Goal: Book appointment/travel/reservation

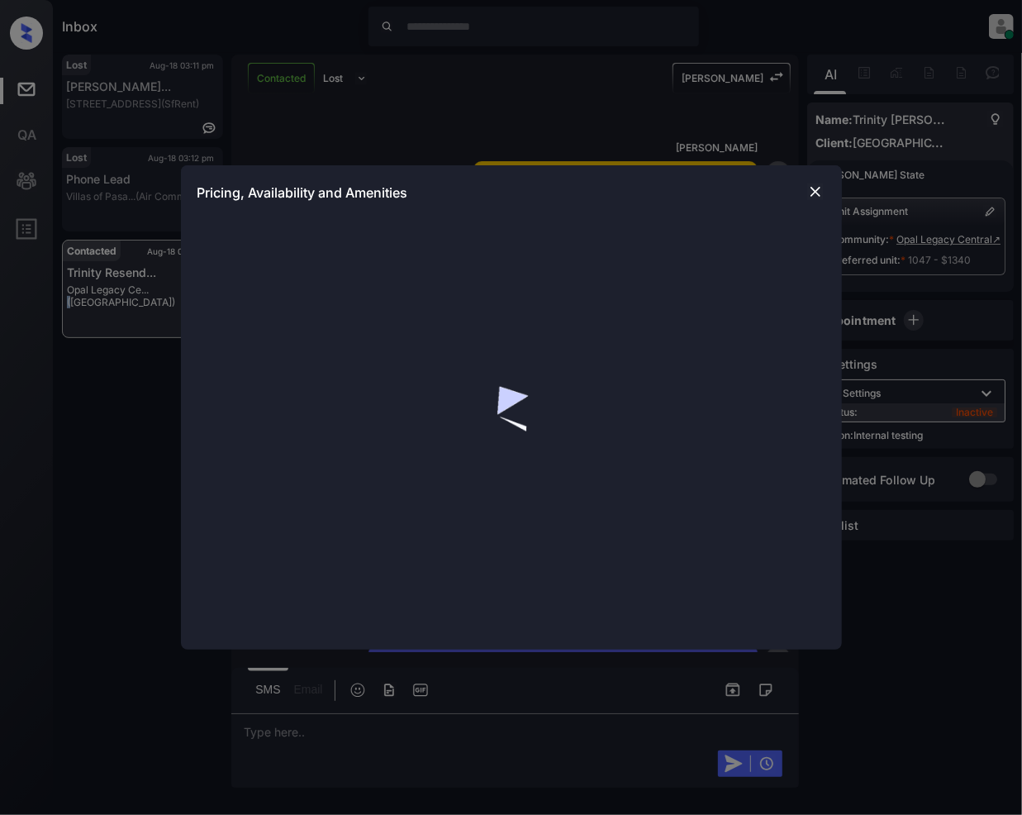
scroll to position [2726, 0]
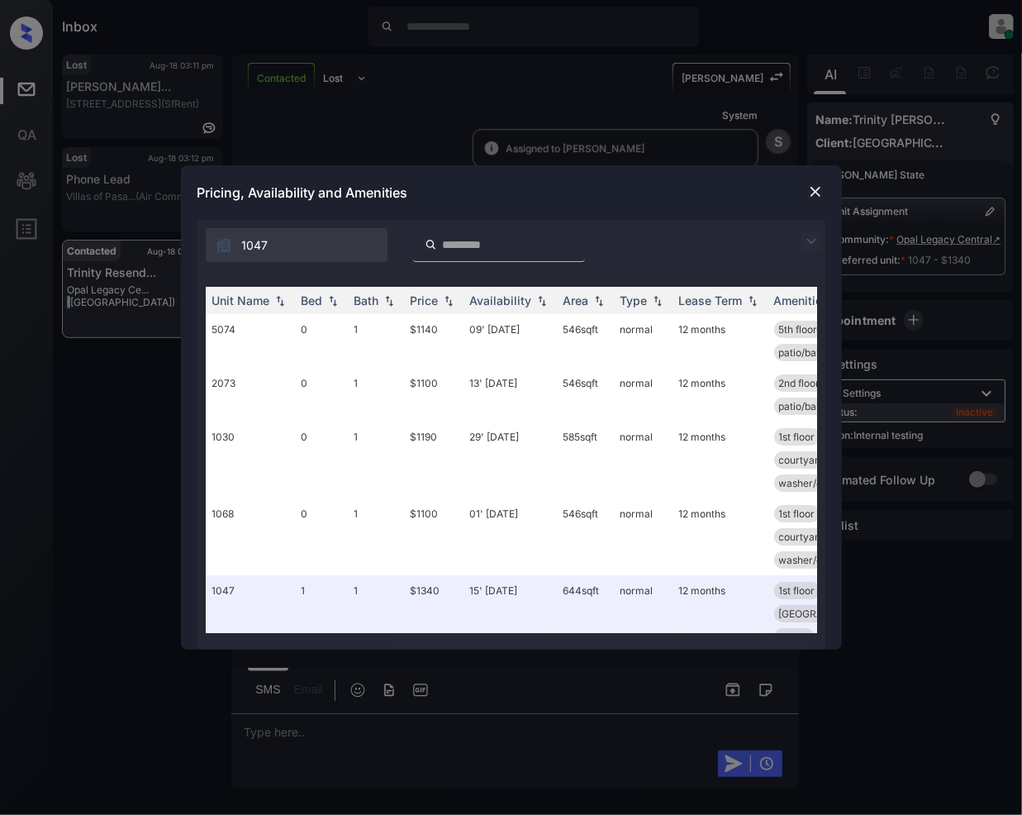
click at [808, 239] on img at bounding box center [812, 241] width 20 height 20
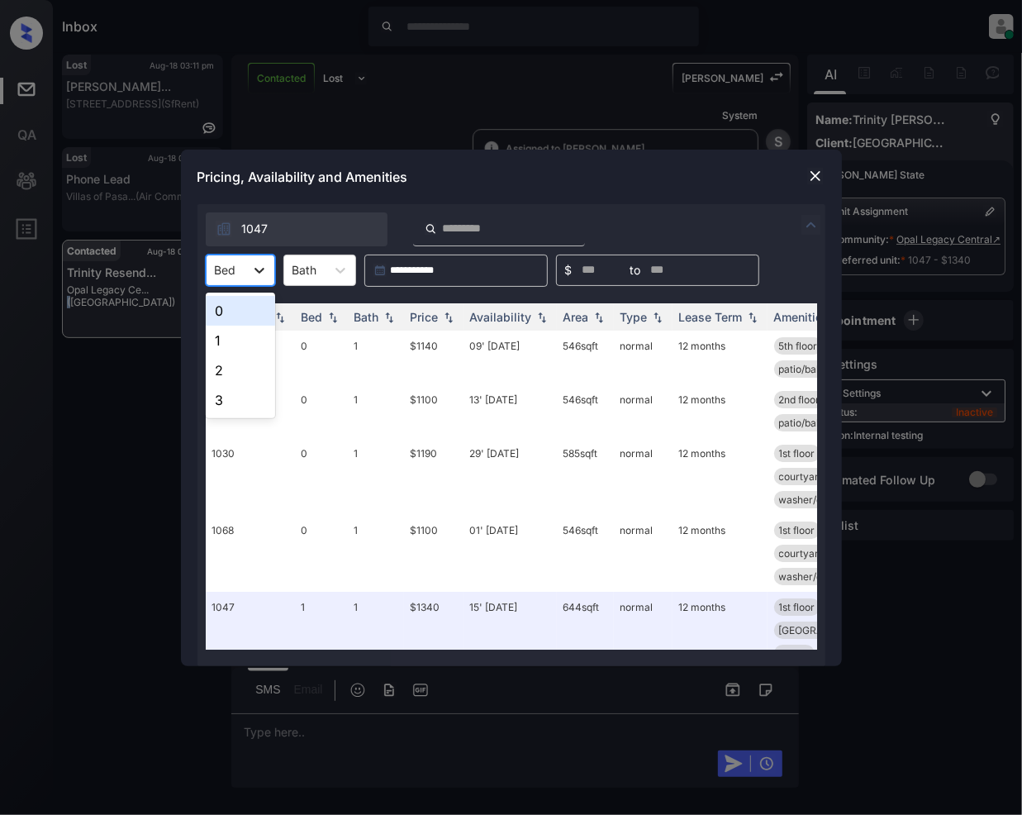
click at [255, 269] on icon at bounding box center [260, 271] width 10 height 6
drag, startPoint x: 238, startPoint y: 312, endPoint x: 278, endPoint y: 385, distance: 83.6
click at [236, 312] on div "0" at bounding box center [240, 311] width 69 height 30
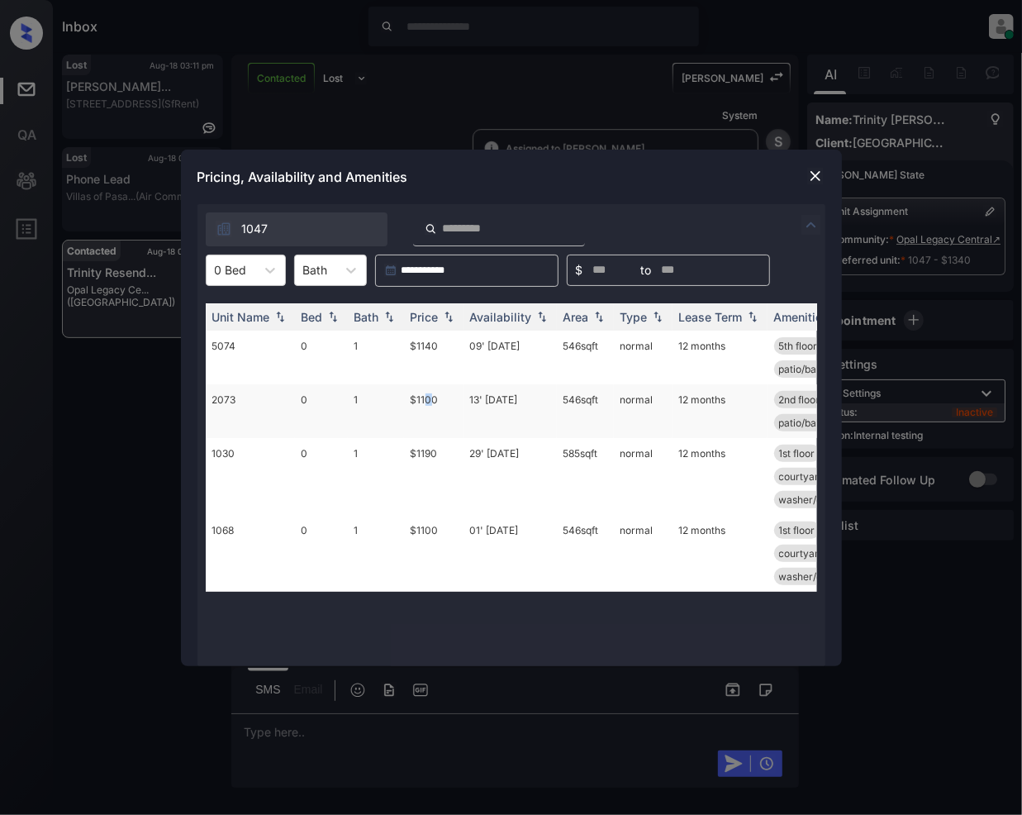
click at [427, 403] on td "$1100" at bounding box center [434, 411] width 60 height 54
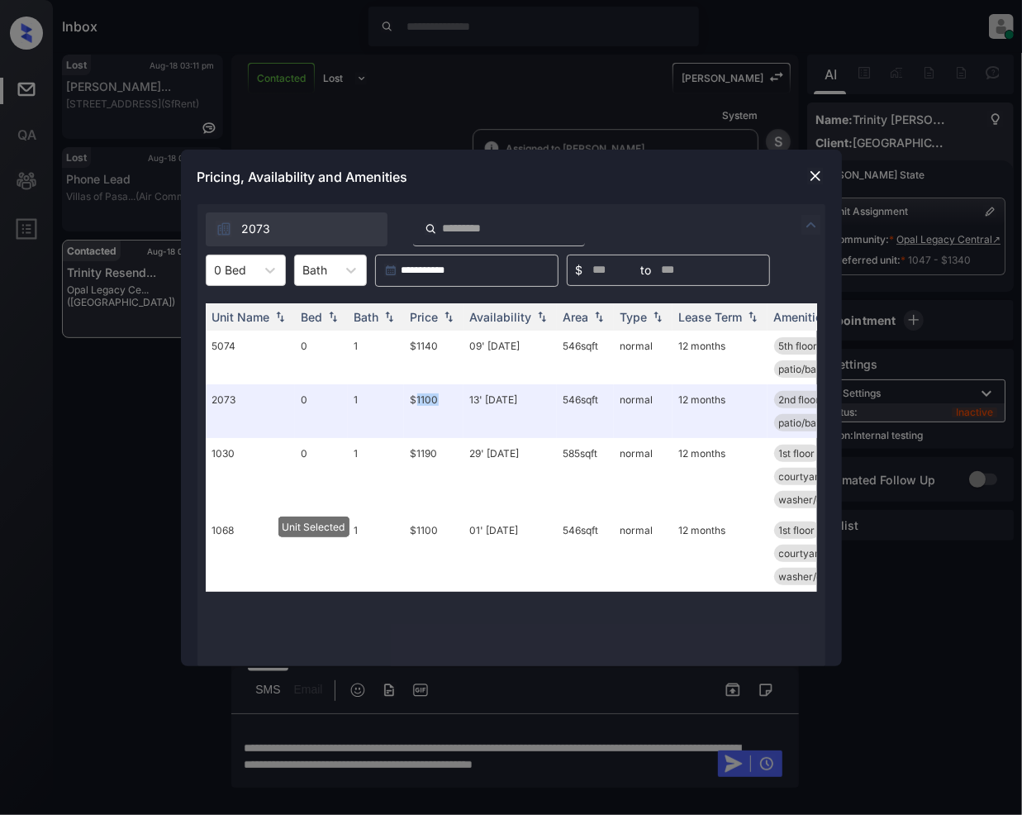
click at [822, 175] on img at bounding box center [815, 176] width 17 height 17
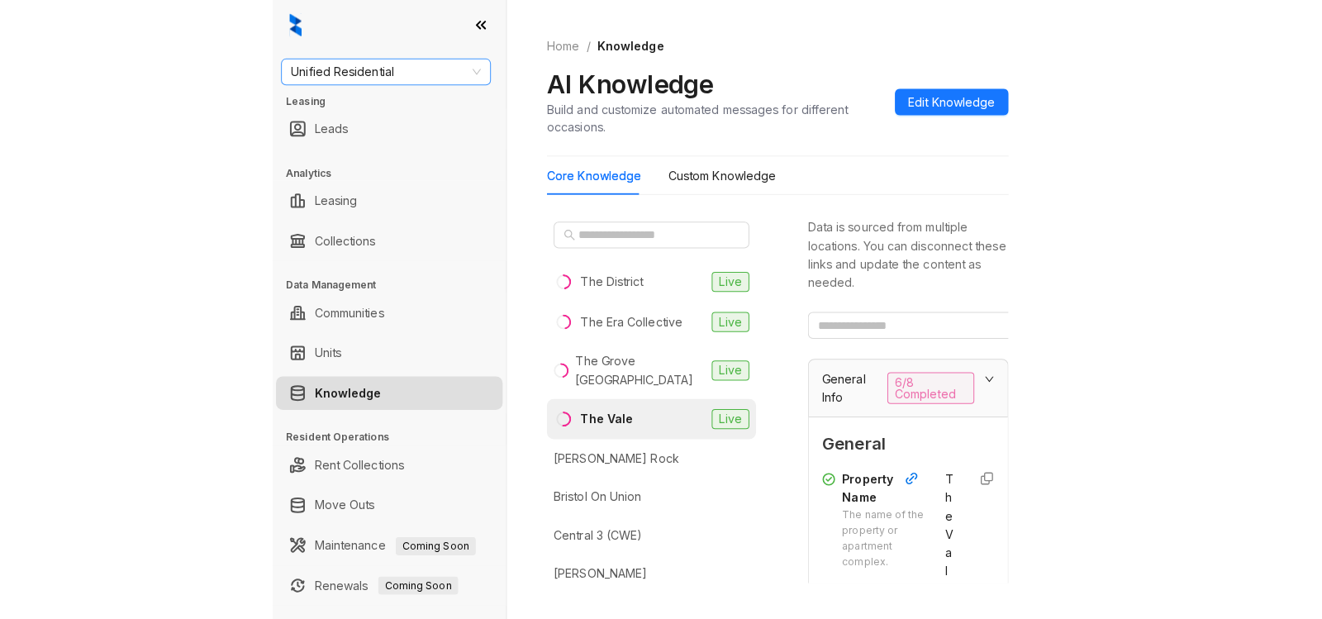
scroll to position [147, 0]
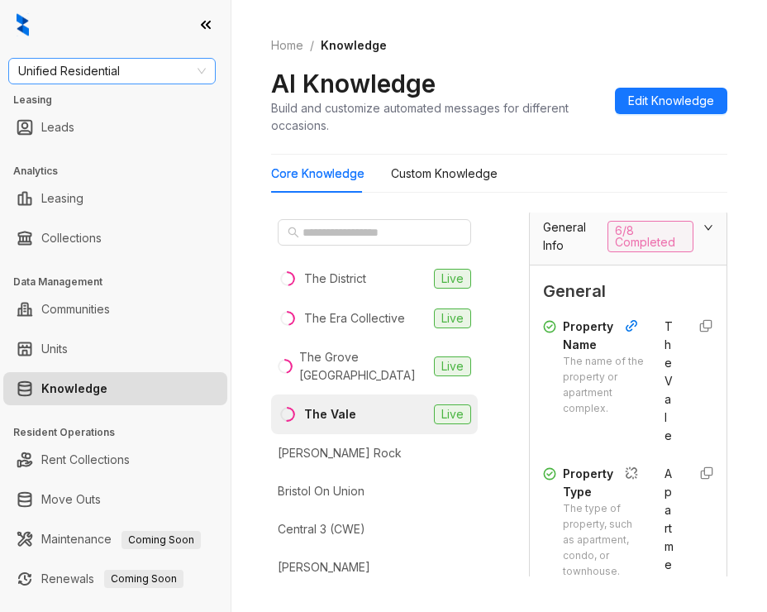
click at [146, 71] on span "Unified Residential" at bounding box center [112, 71] width 188 height 25
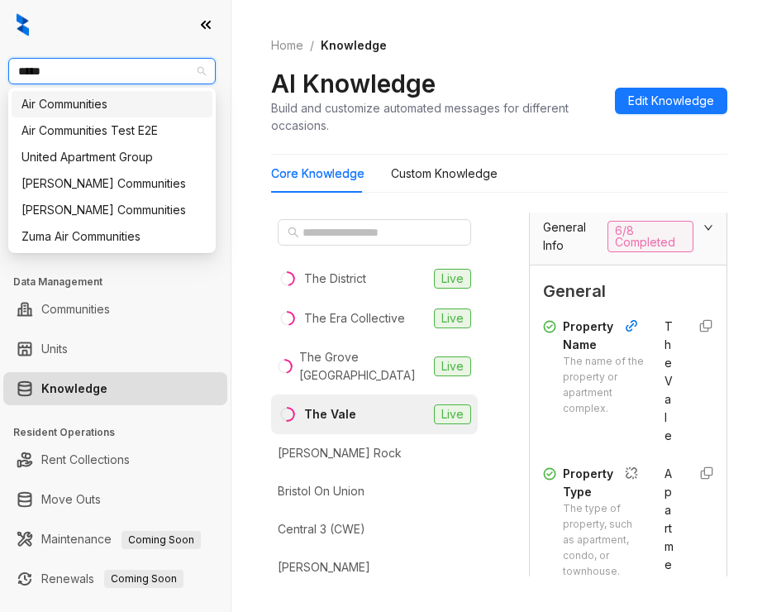
type input "******"
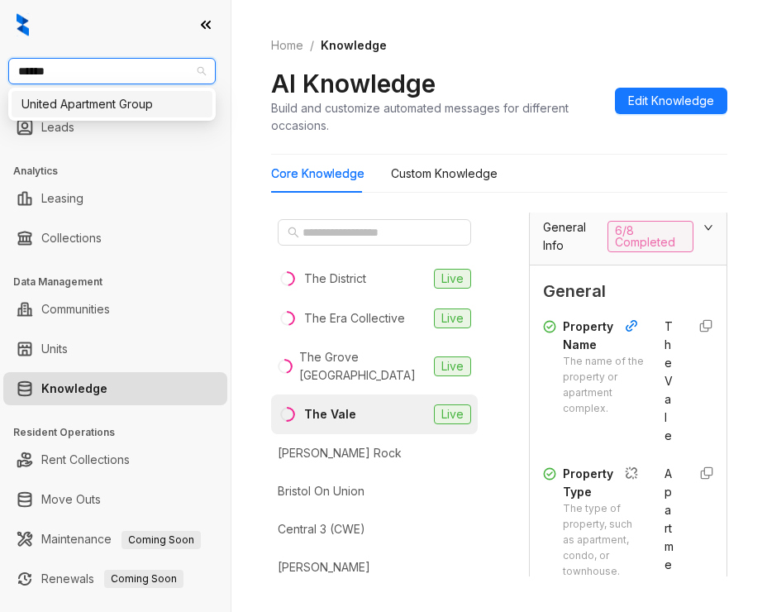
click at [104, 107] on div "United Apartment Group" at bounding box center [111, 104] width 181 height 18
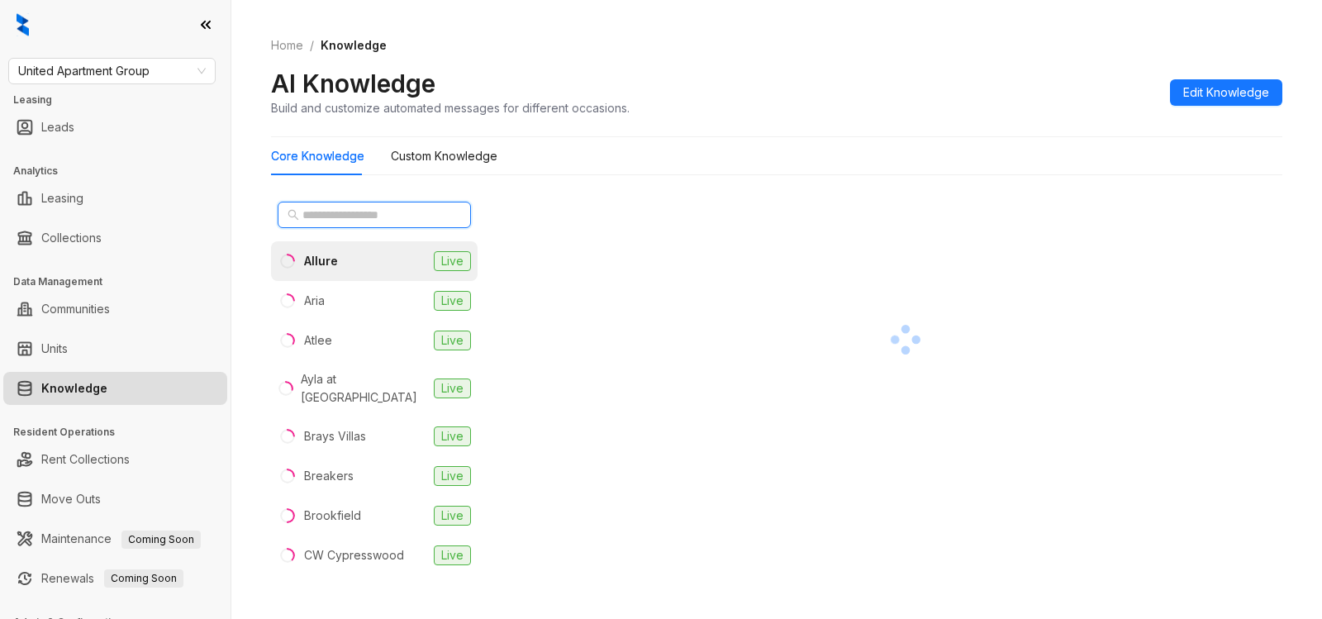
click at [371, 212] on input "text" at bounding box center [374, 215] width 145 height 18
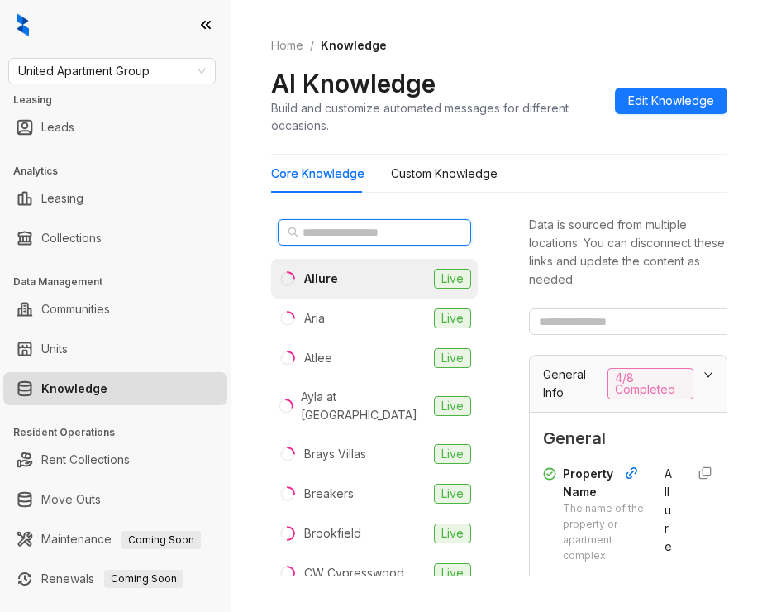
click at [309, 228] on input "text" at bounding box center [374, 232] width 145 height 18
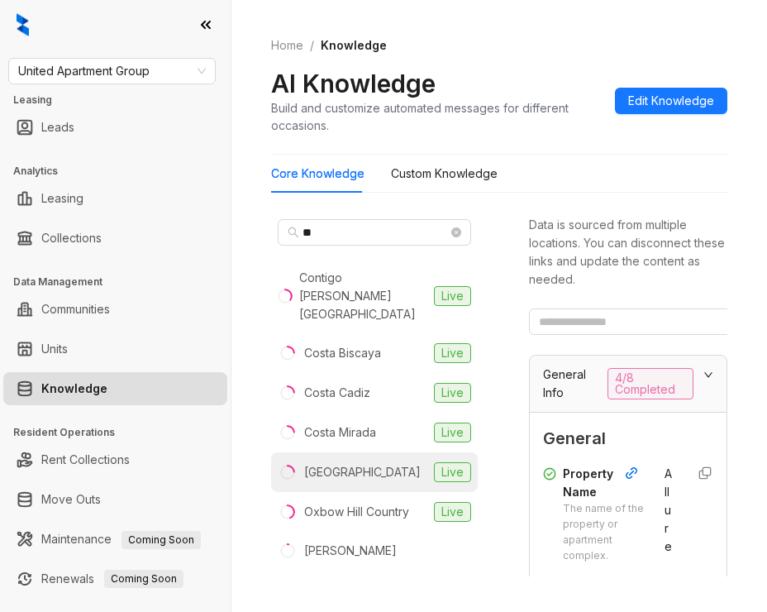
click at [380, 463] on div "Country Club Manor" at bounding box center [362, 472] width 117 height 18
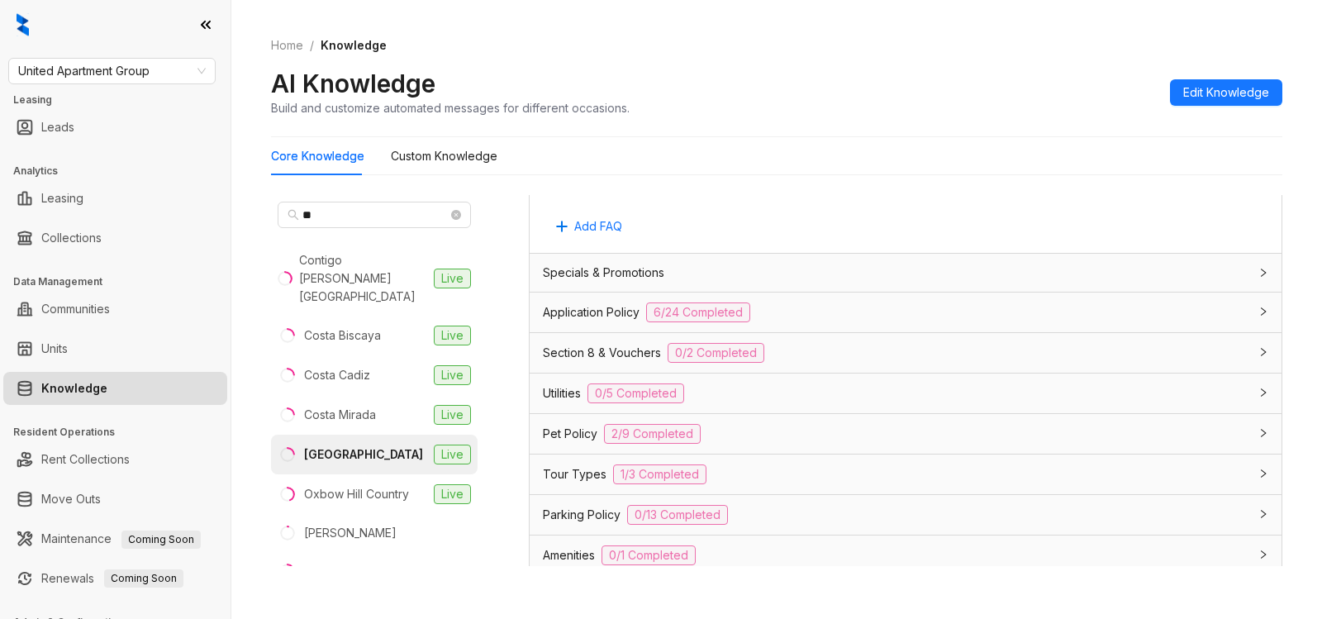
scroll to position [1058, 0]
click at [1249, 422] on div at bounding box center [1259, 430] width 20 height 18
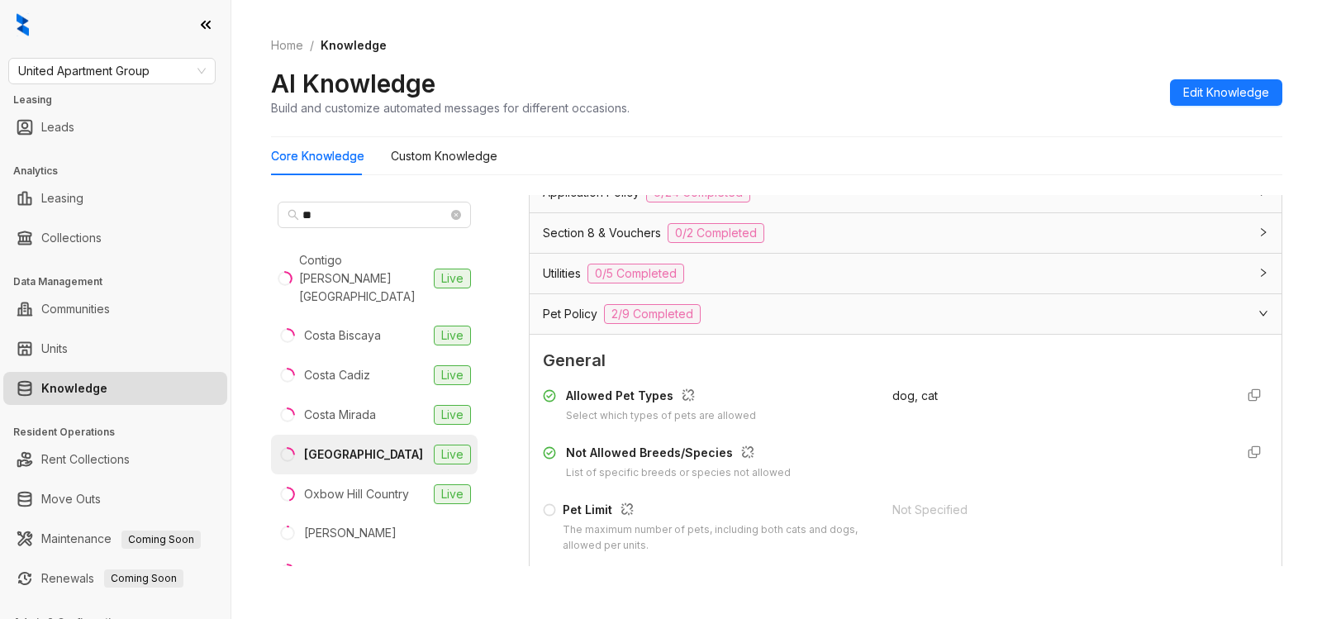
scroll to position [1180, 0]
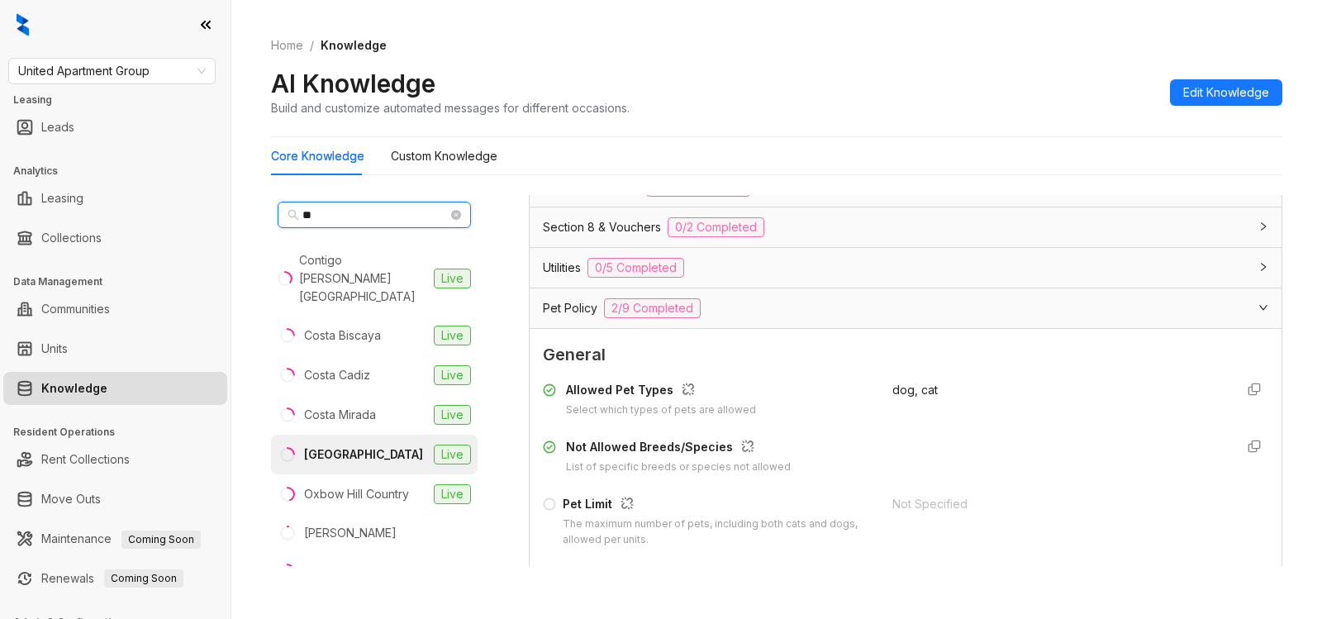
click at [353, 212] on input "**" at bounding box center [374, 215] width 145 height 18
type input "*"
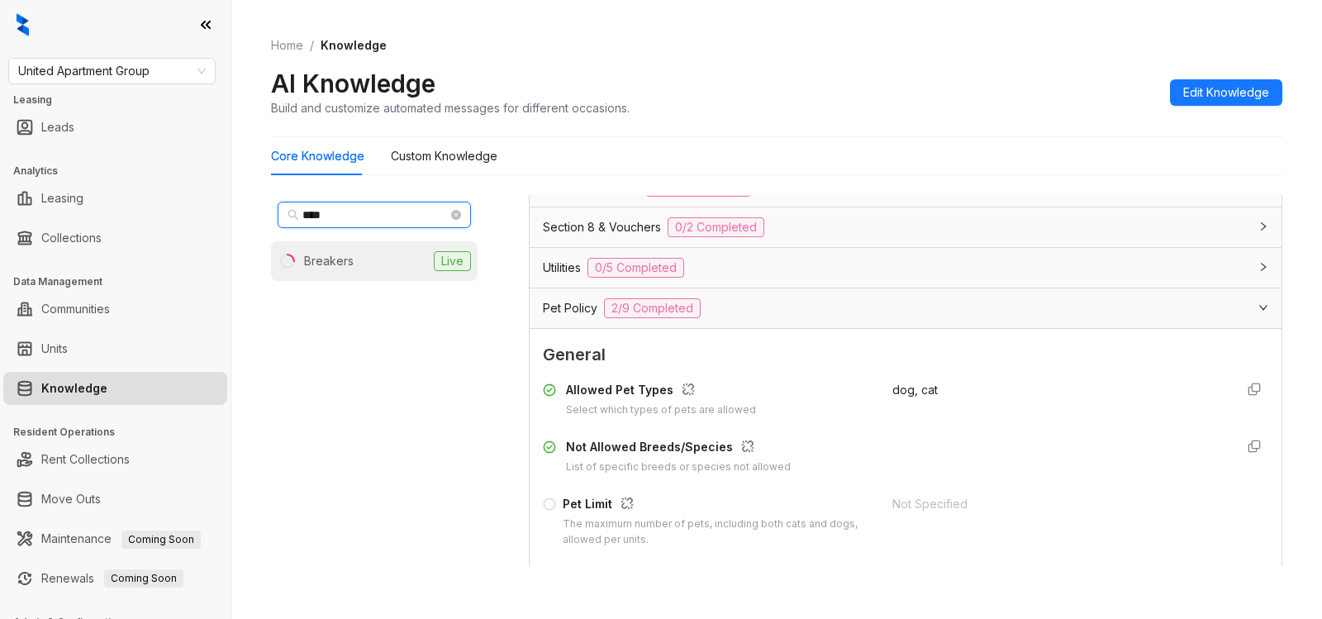
type input "****"
click at [339, 273] on li "Breakers Live" at bounding box center [374, 261] width 207 height 40
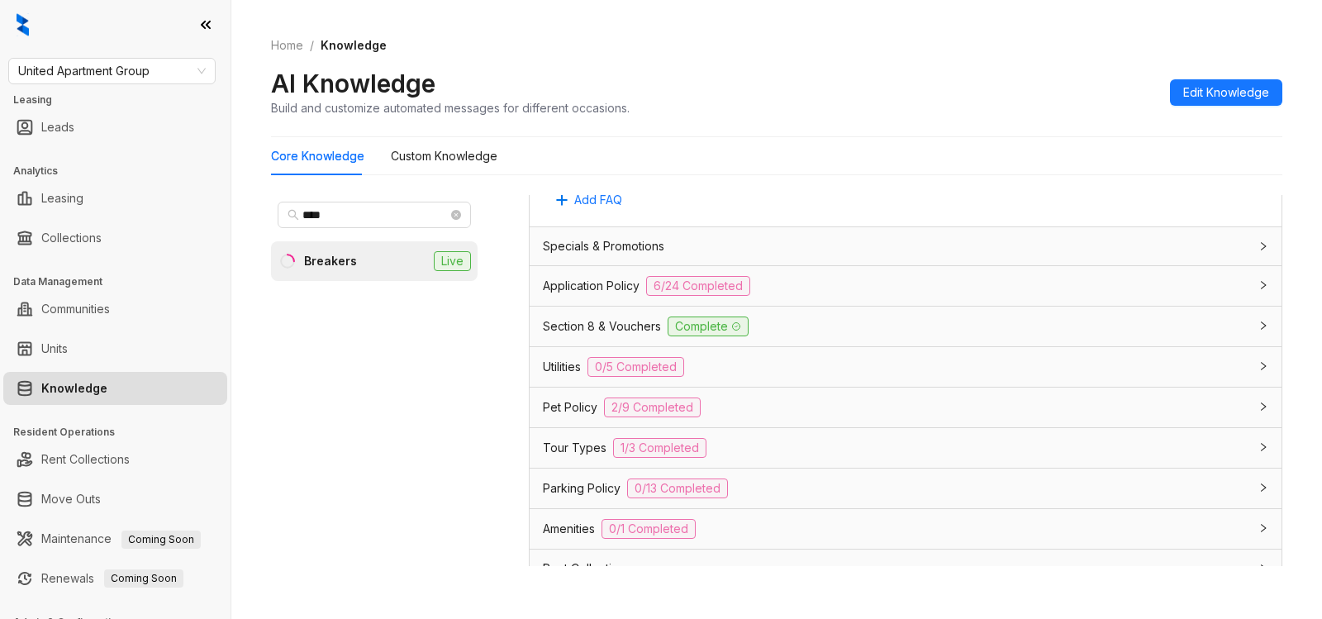
scroll to position [1069, 0]
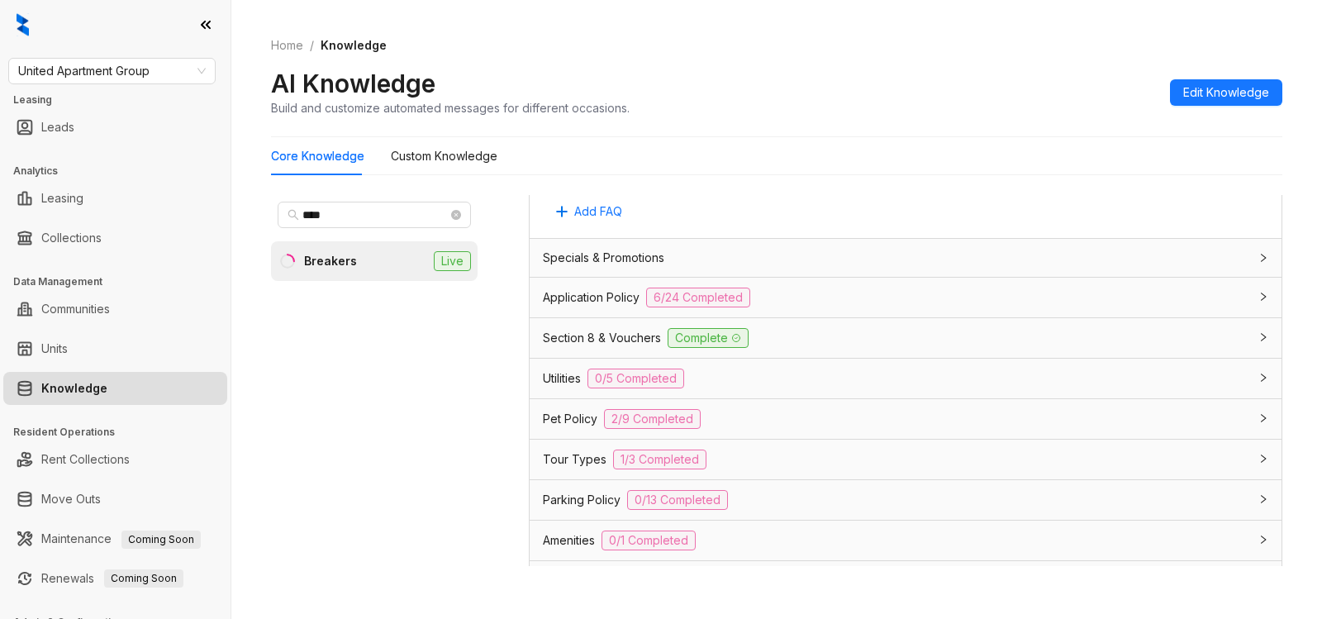
click at [1259, 298] on icon "collapsed" at bounding box center [1264, 297] width 10 height 10
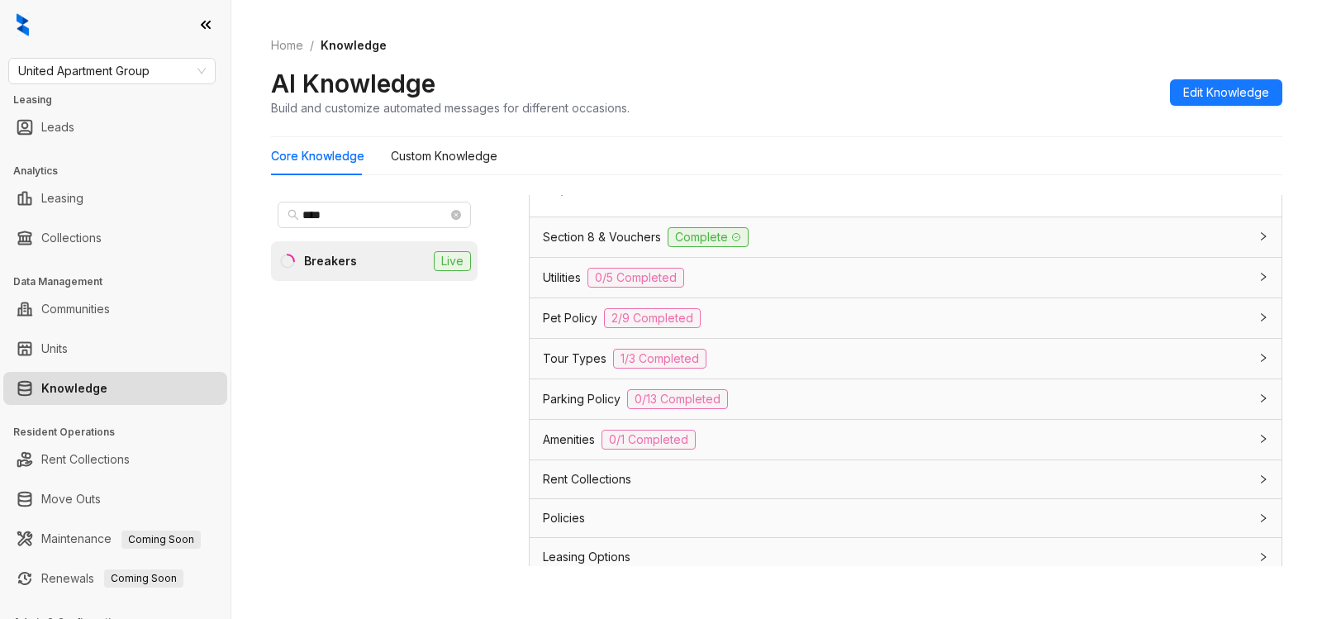
scroll to position [3210, 0]
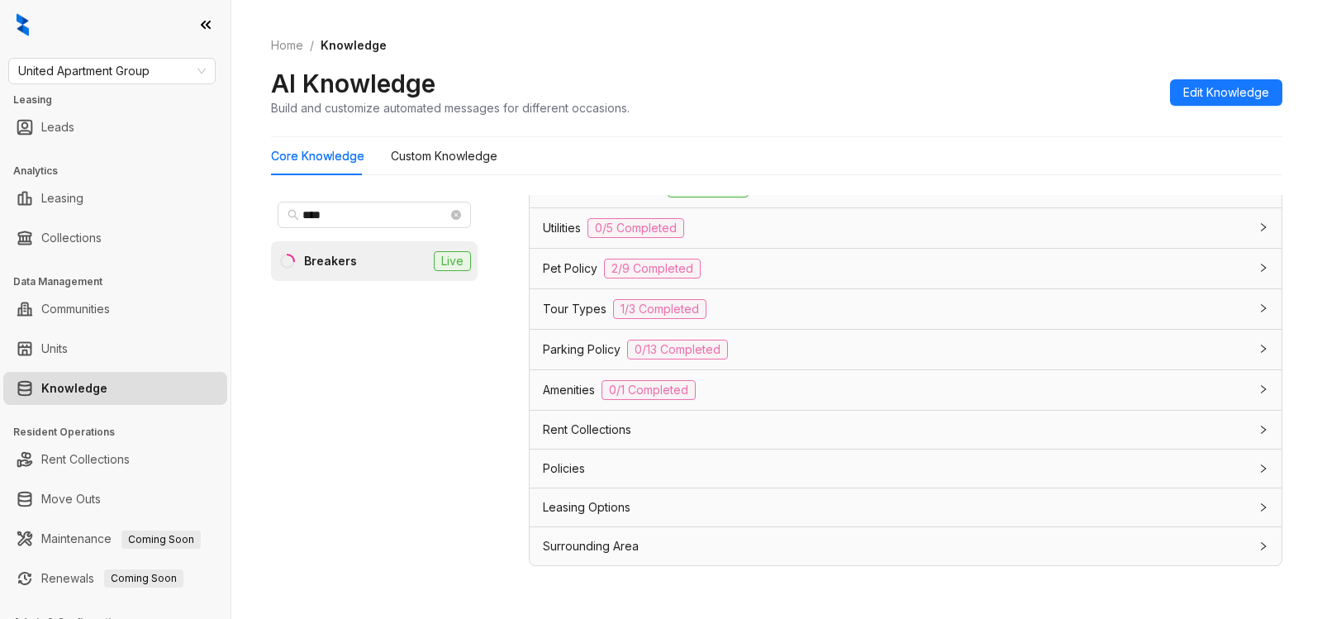
click at [1249, 500] on div at bounding box center [1259, 507] width 20 height 18
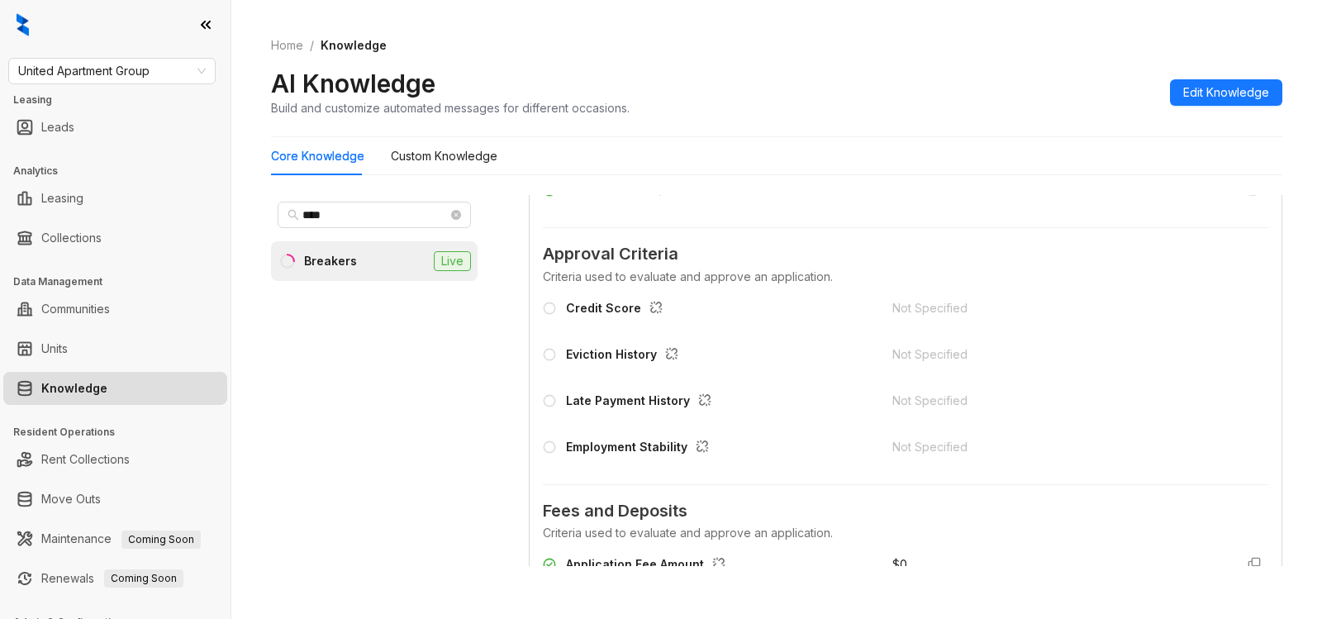
scroll to position [1442, 0]
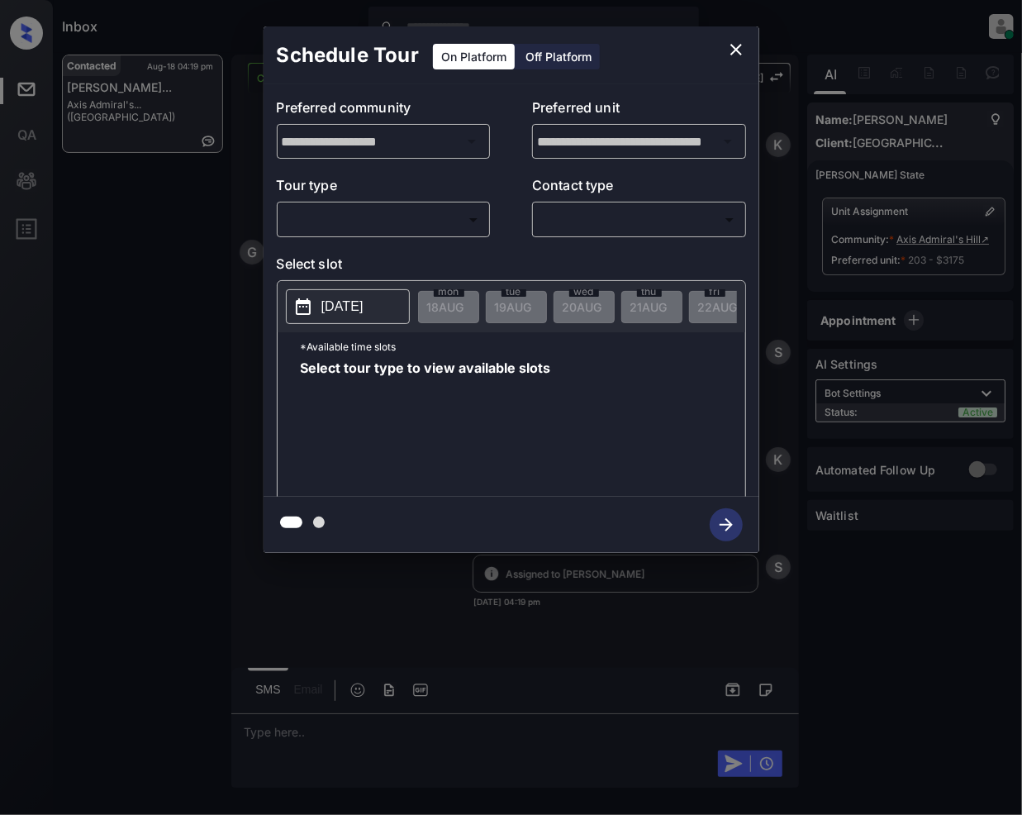
click at [403, 222] on body "Inbox Jeramie Castro Online Set yourself offline Set yourself on break Profile …" at bounding box center [511, 407] width 1022 height 815
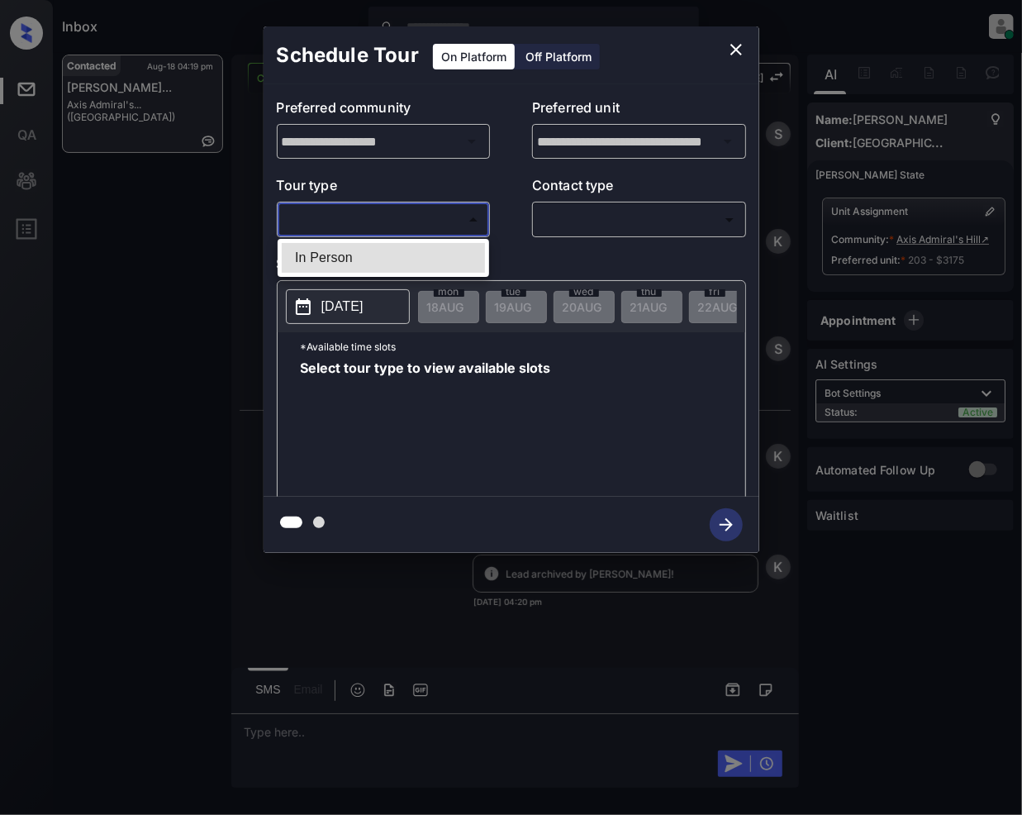
scroll to position [3185, 0]
click at [347, 256] on li "In Person" at bounding box center [383, 258] width 203 height 30
type input "********"
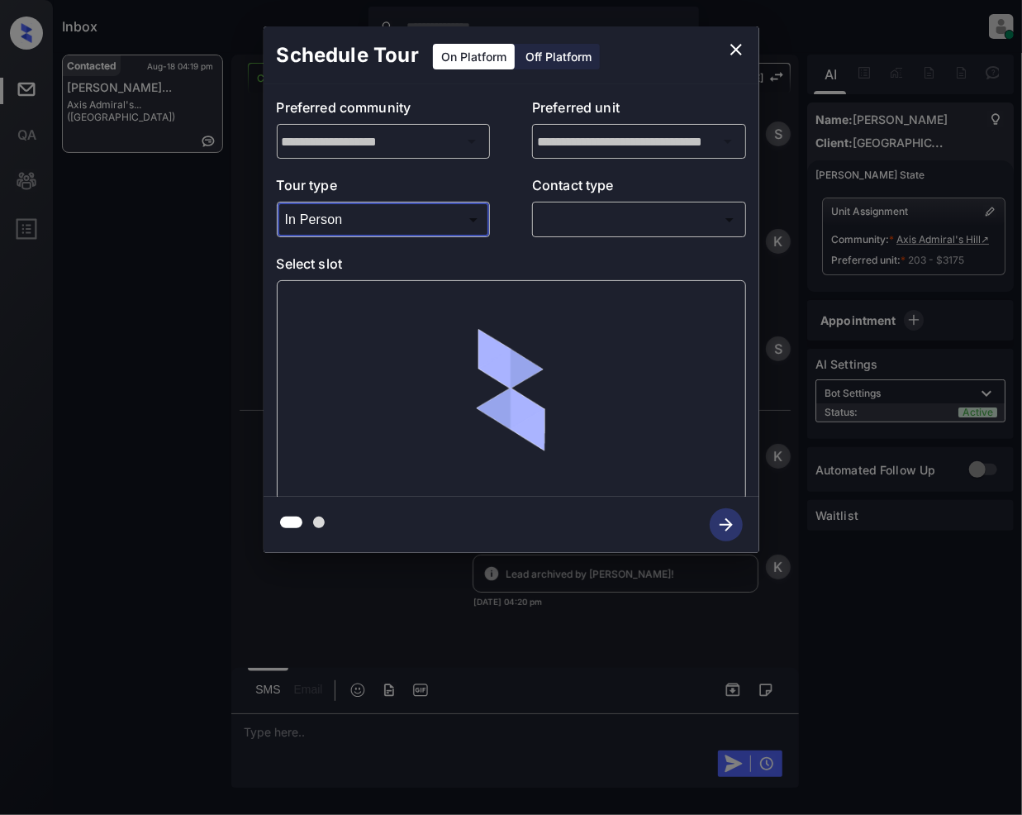
click at [586, 216] on body "Inbox Jeramie Castro Online Set yourself offline Set yourself on break Profile …" at bounding box center [511, 407] width 1022 height 815
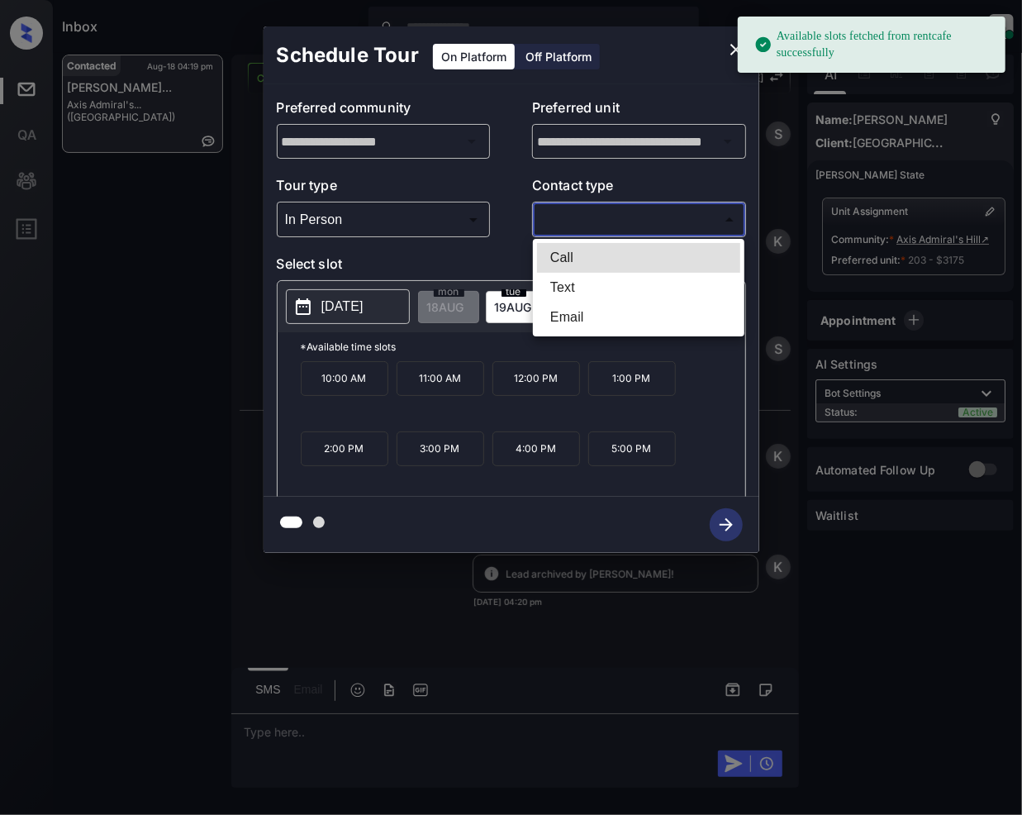
click at [567, 289] on li "Text" at bounding box center [638, 288] width 203 height 30
type input "****"
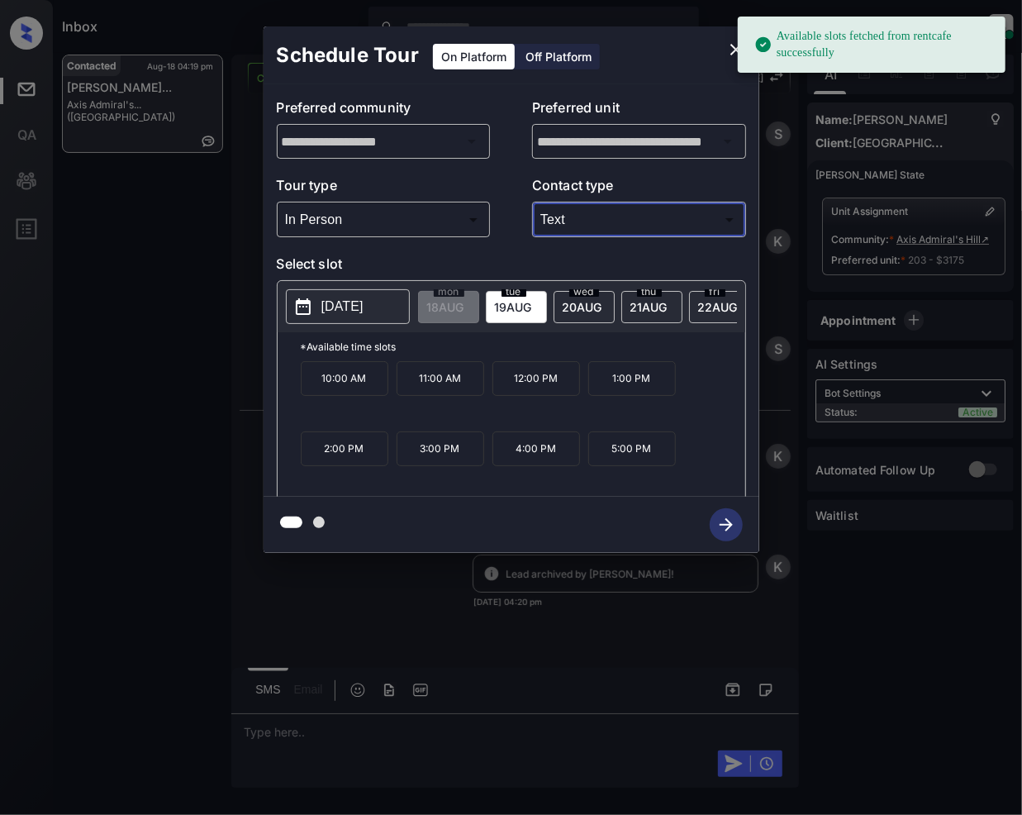
click at [464, 305] on span "19 AUG" at bounding box center [445, 307] width 37 height 14
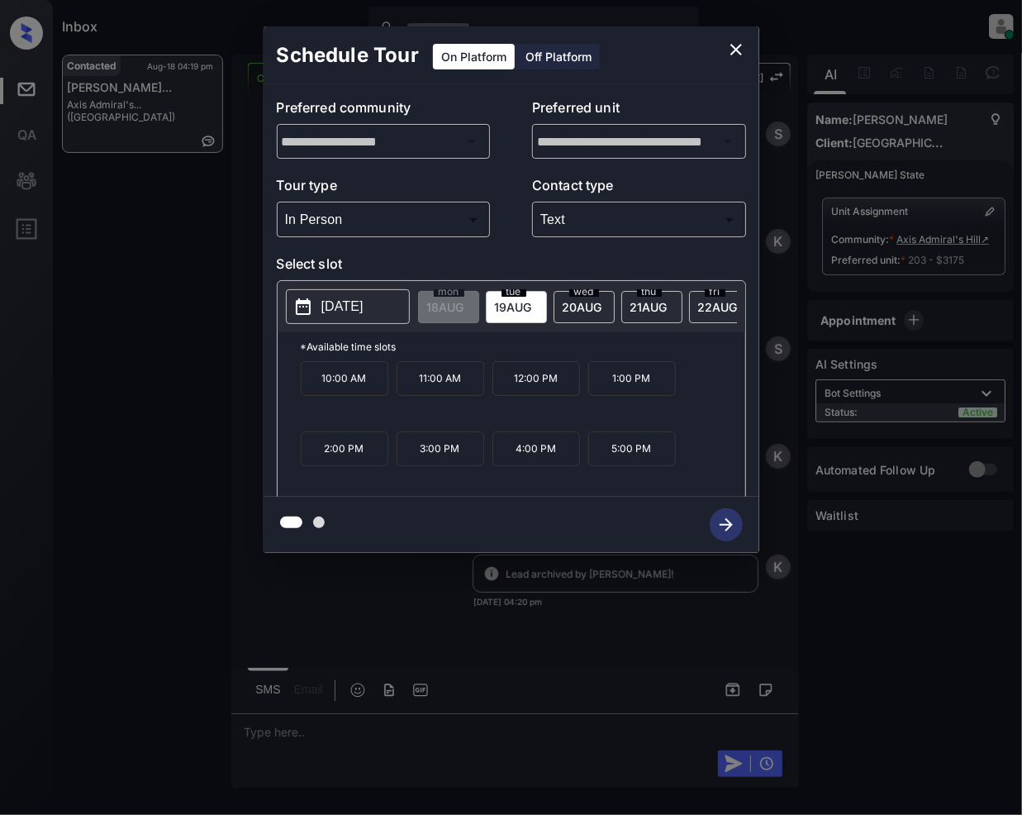
click at [741, 50] on icon "close" at bounding box center [736, 50] width 20 height 20
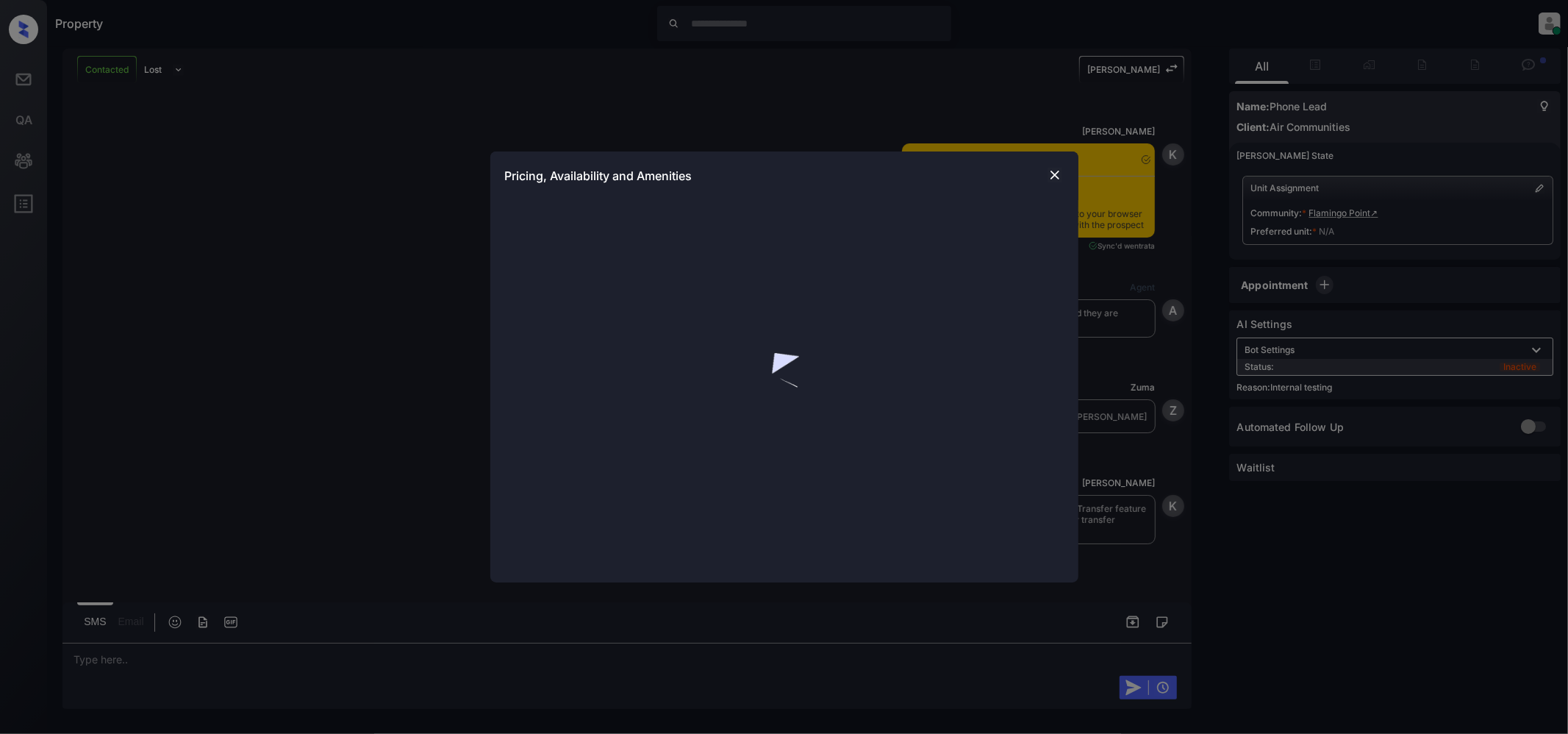
scroll to position [6295, 0]
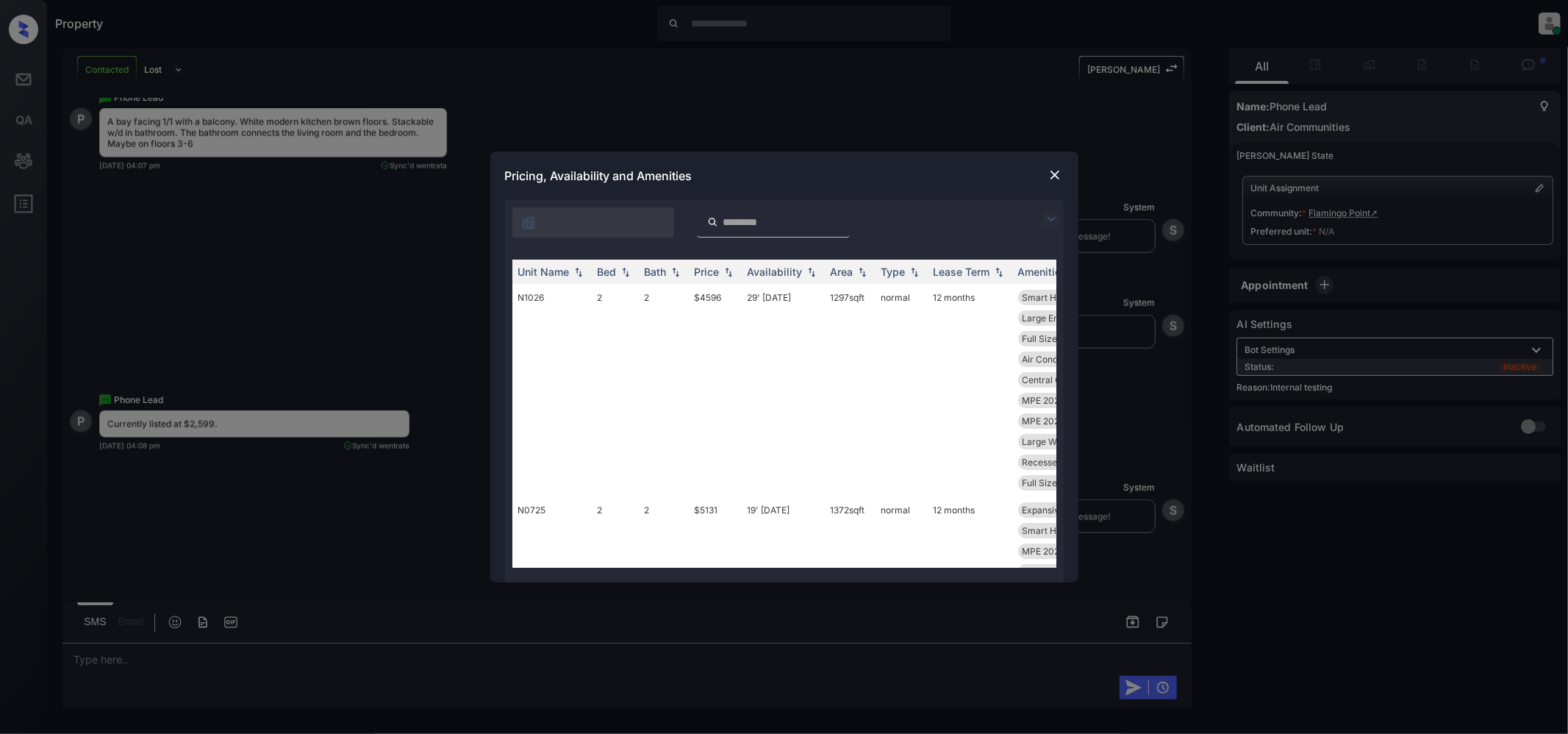
click at [777, 222] on input "search" at bounding box center [783, 222] width 121 height 12
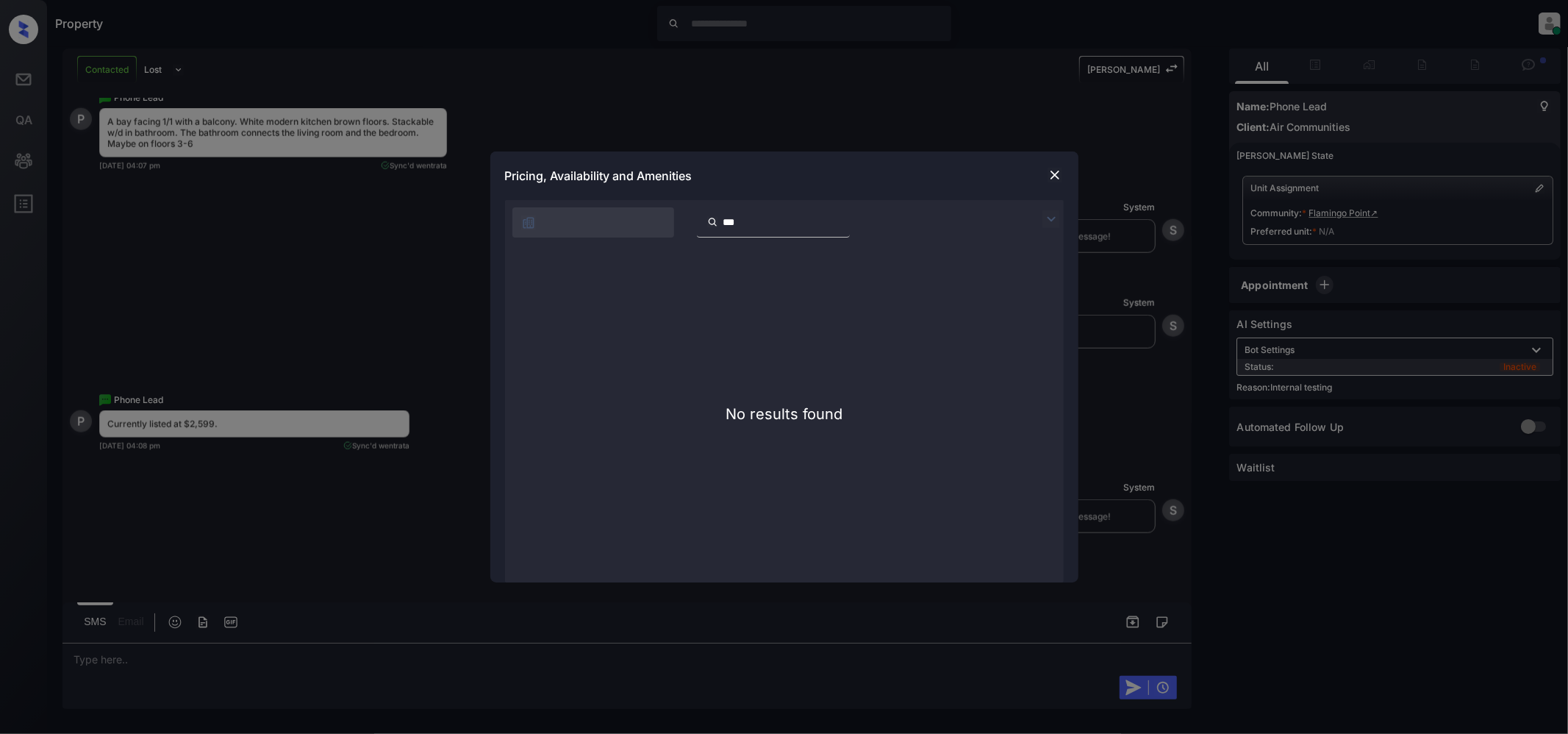
type input "****"
click at [842, 221] on input "****" at bounding box center [783, 222] width 121 height 12
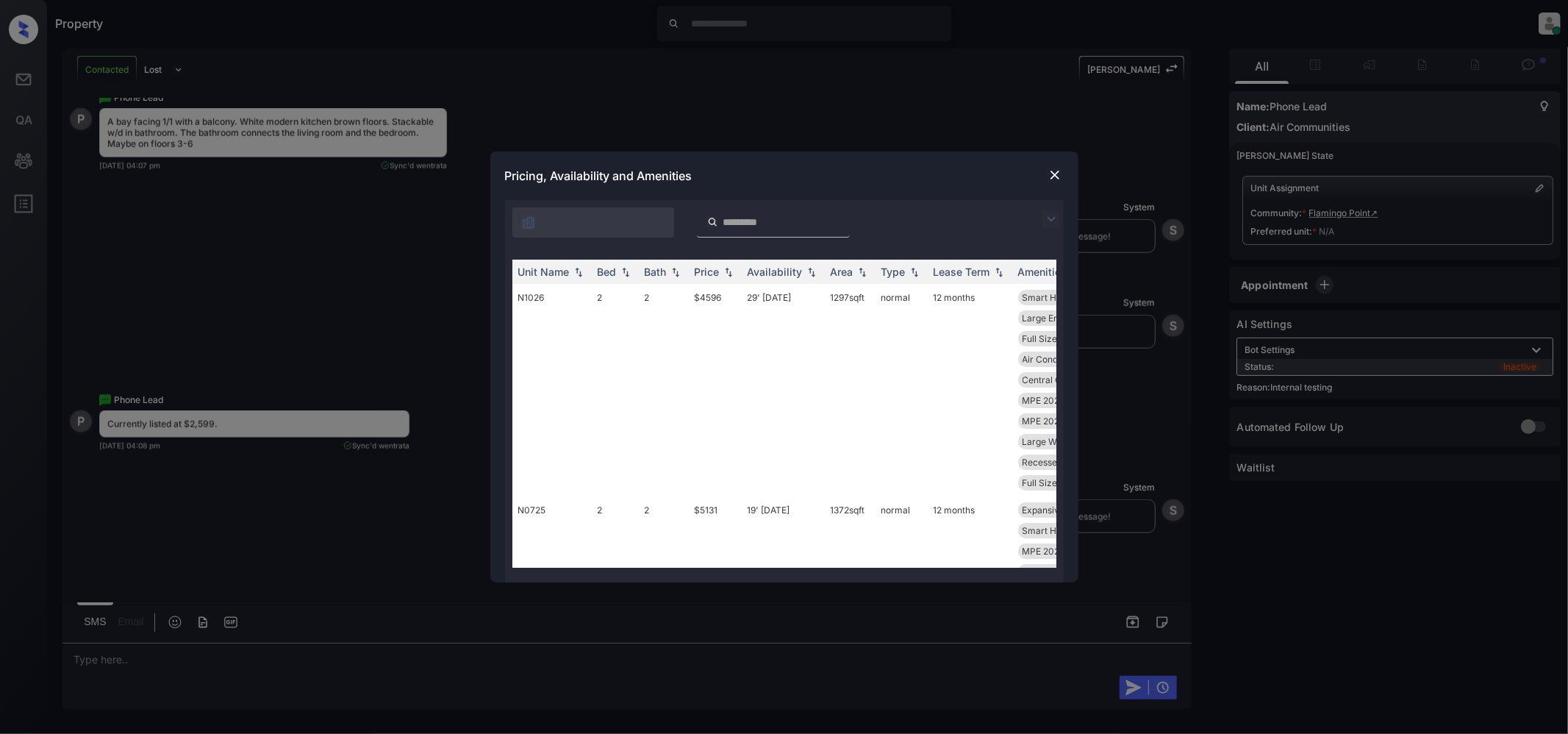
click at [1053, 218] on img at bounding box center [1051, 219] width 18 height 18
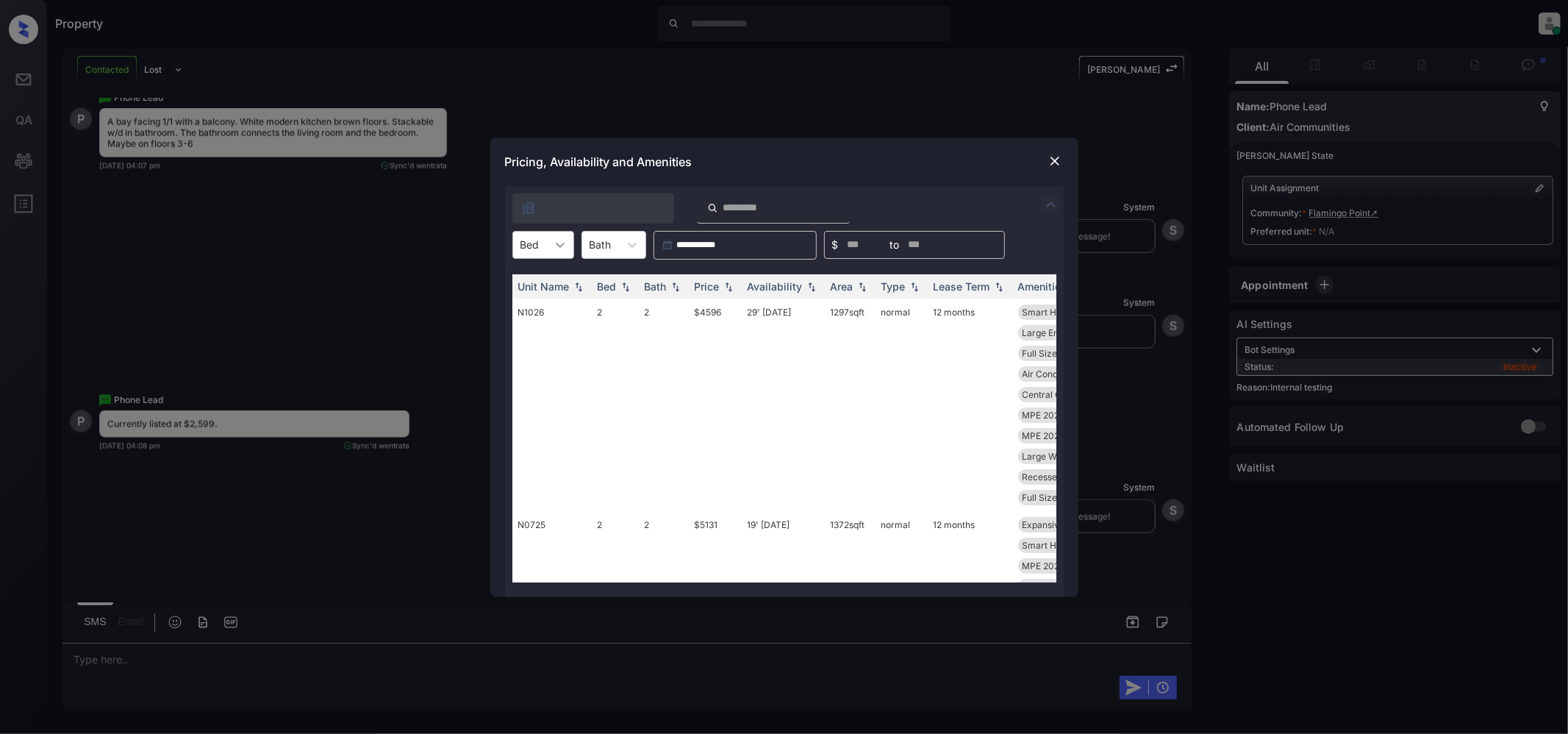
click at [557, 251] on icon at bounding box center [560, 245] width 15 height 15
drag, startPoint x: 539, startPoint y: 282, endPoint x: 579, endPoint y: 307, distance: 47.2
click at [540, 284] on div "1" at bounding box center [543, 281] width 61 height 27
drag, startPoint x: 725, startPoint y: 284, endPoint x: 833, endPoint y: 642, distance: 373.9
click at [724, 284] on img at bounding box center [728, 286] width 15 height 11
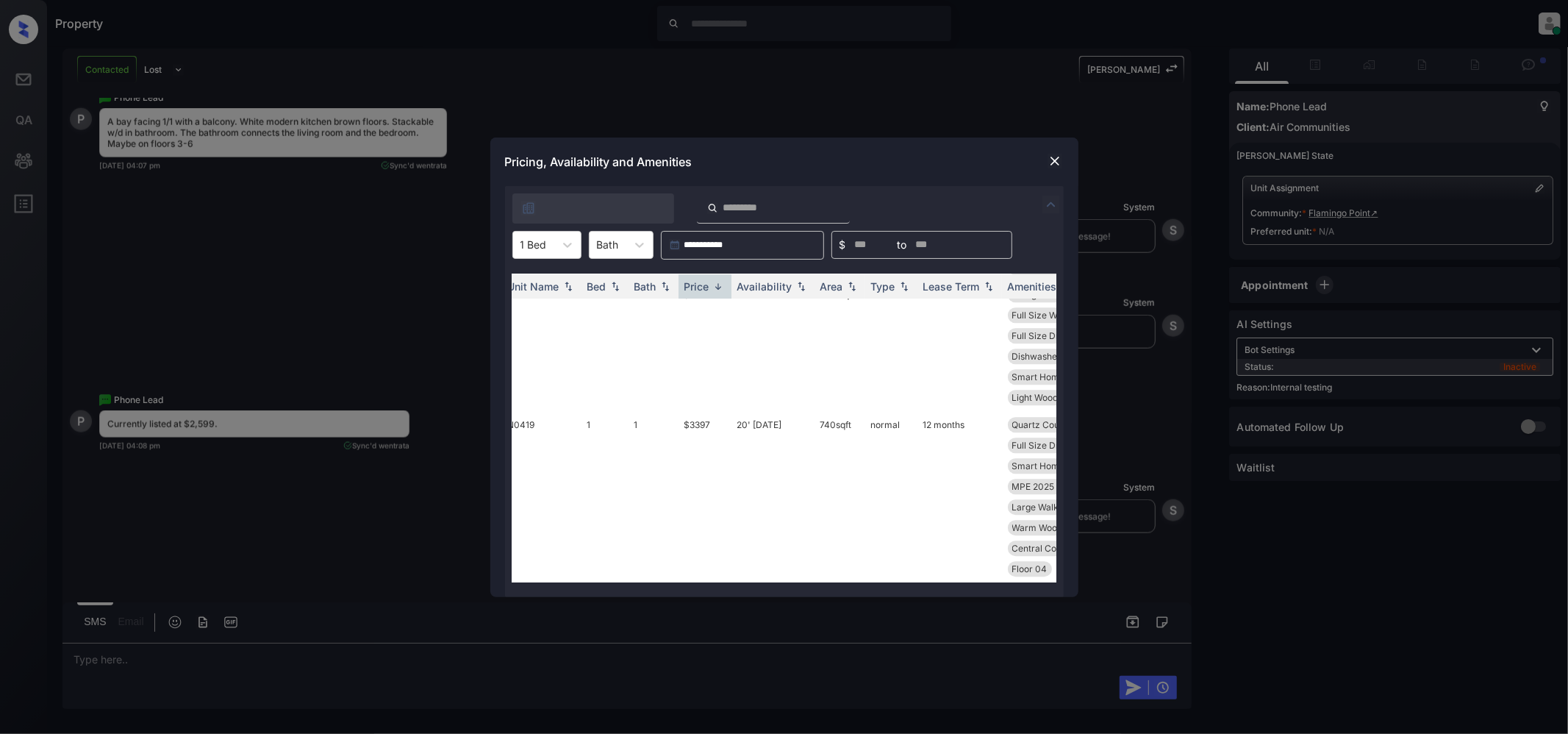
scroll to position [3584, 0]
click at [765, 411] on td "20' Jun 25" at bounding box center [783, 496] width 83 height 172
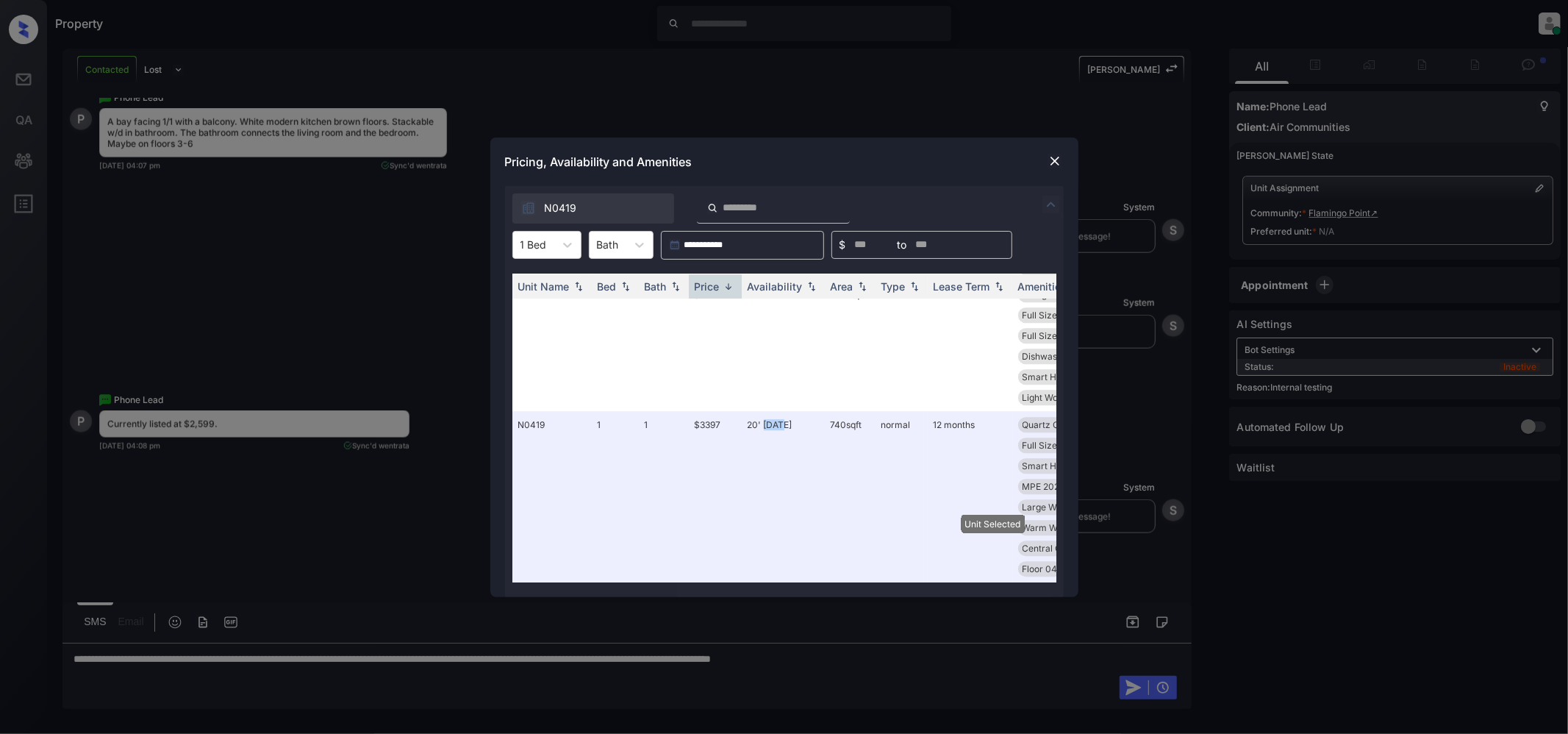
click at [1059, 159] on img at bounding box center [1055, 161] width 15 height 15
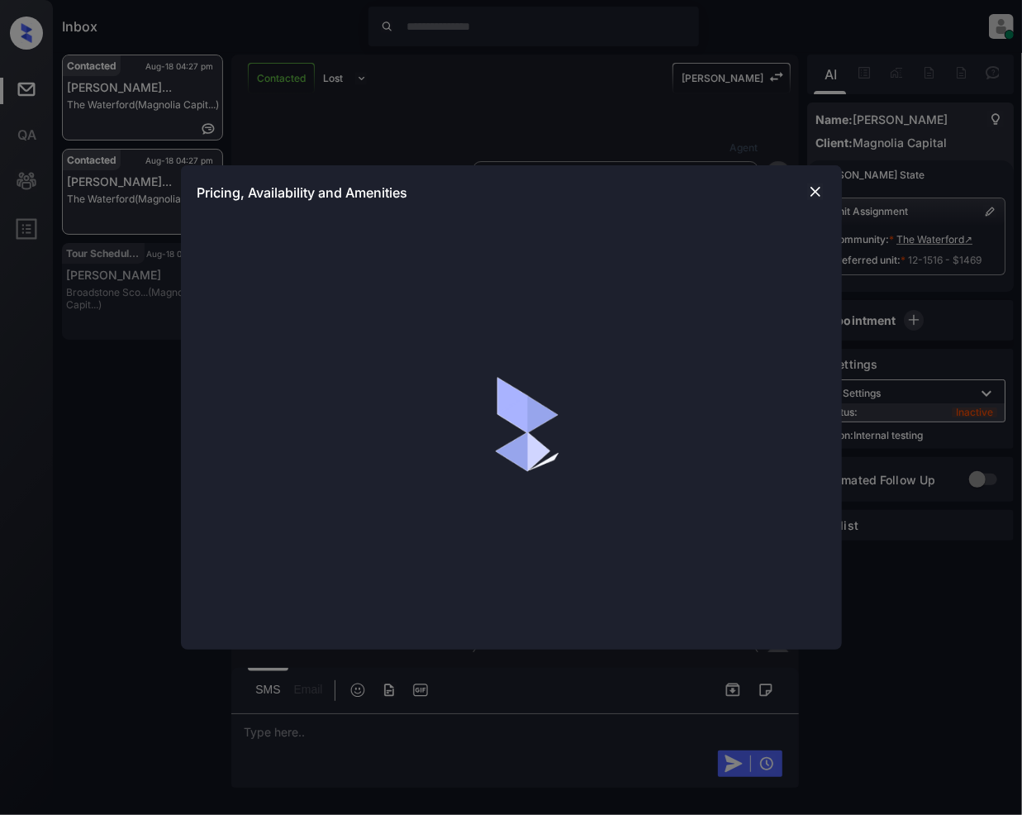
scroll to position [6627, 0]
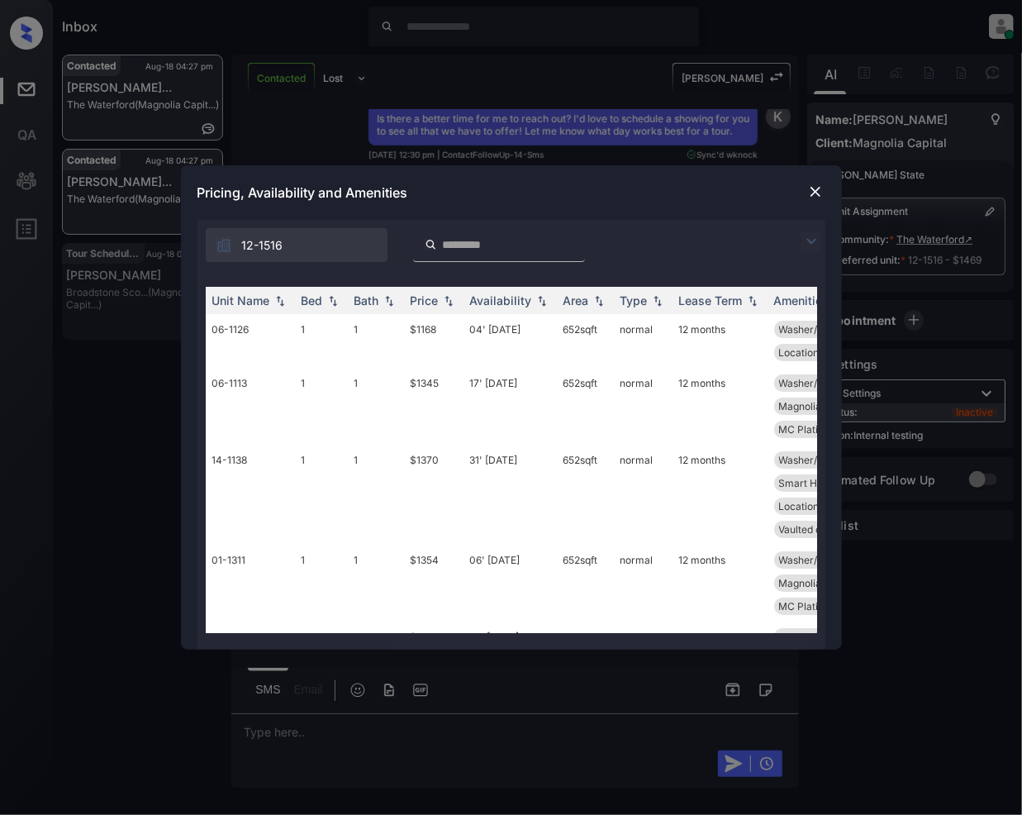
click at [820, 188] on img at bounding box center [815, 191] width 17 height 17
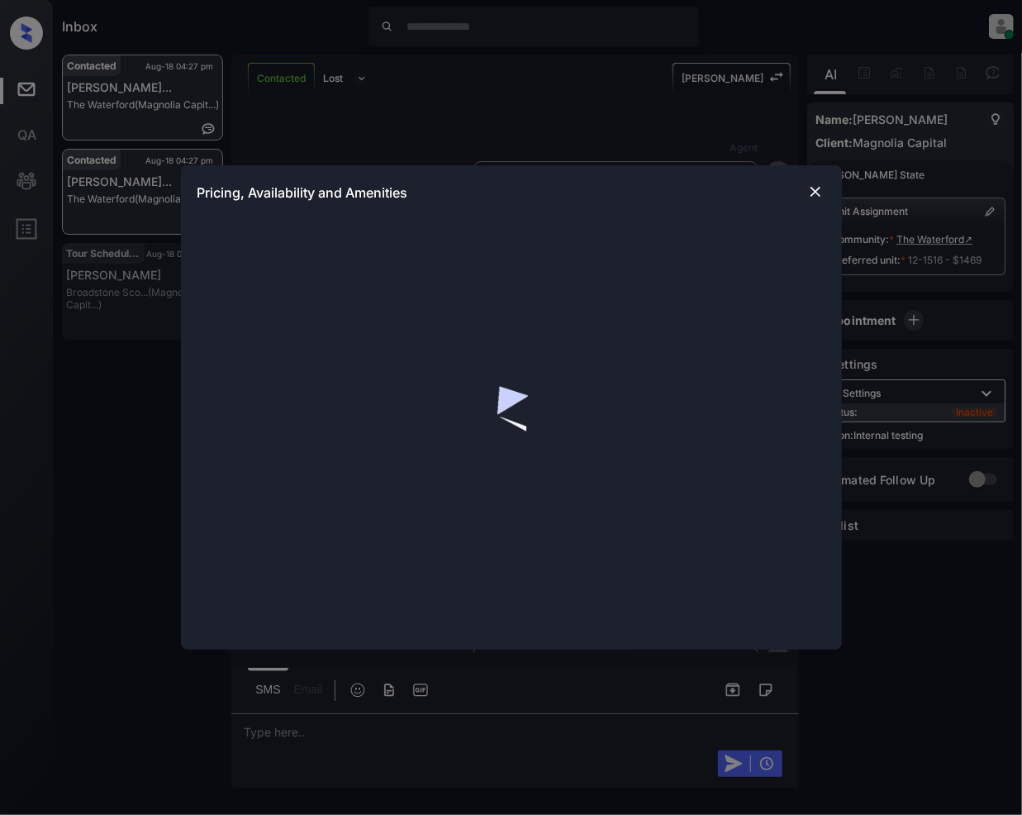
scroll to position [6627, 0]
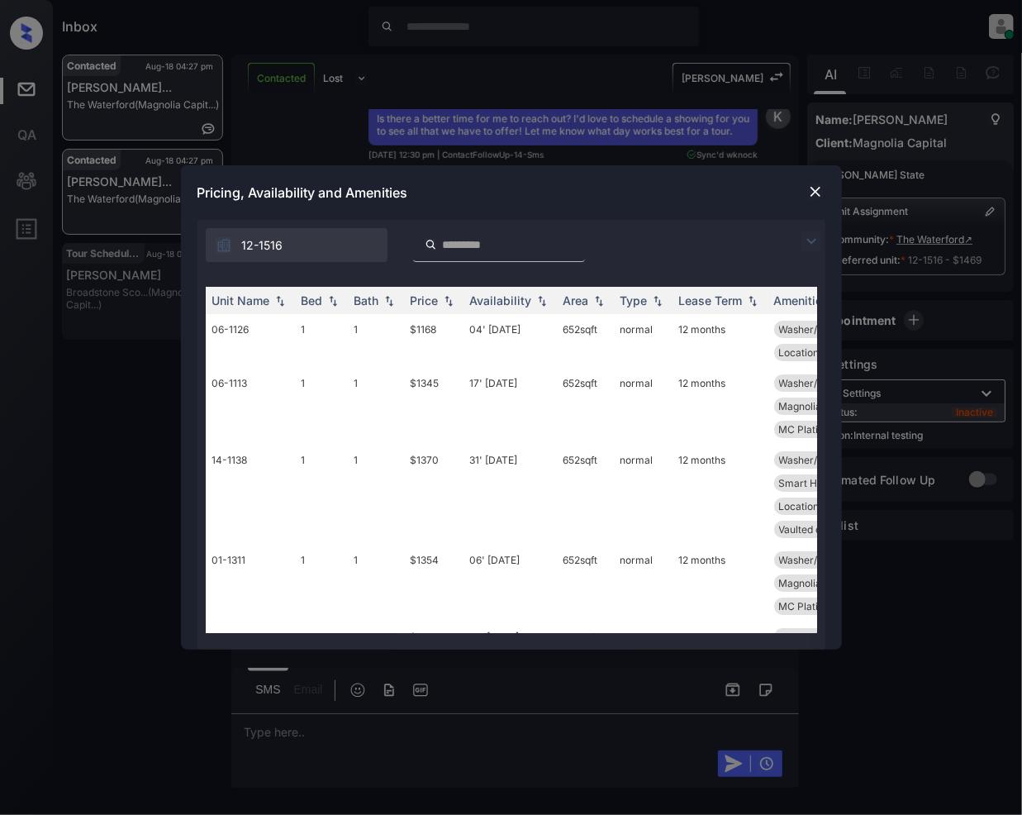
click at [463, 229] on div at bounding box center [499, 245] width 172 height 34
click at [468, 250] on input "search" at bounding box center [509, 245] width 136 height 14
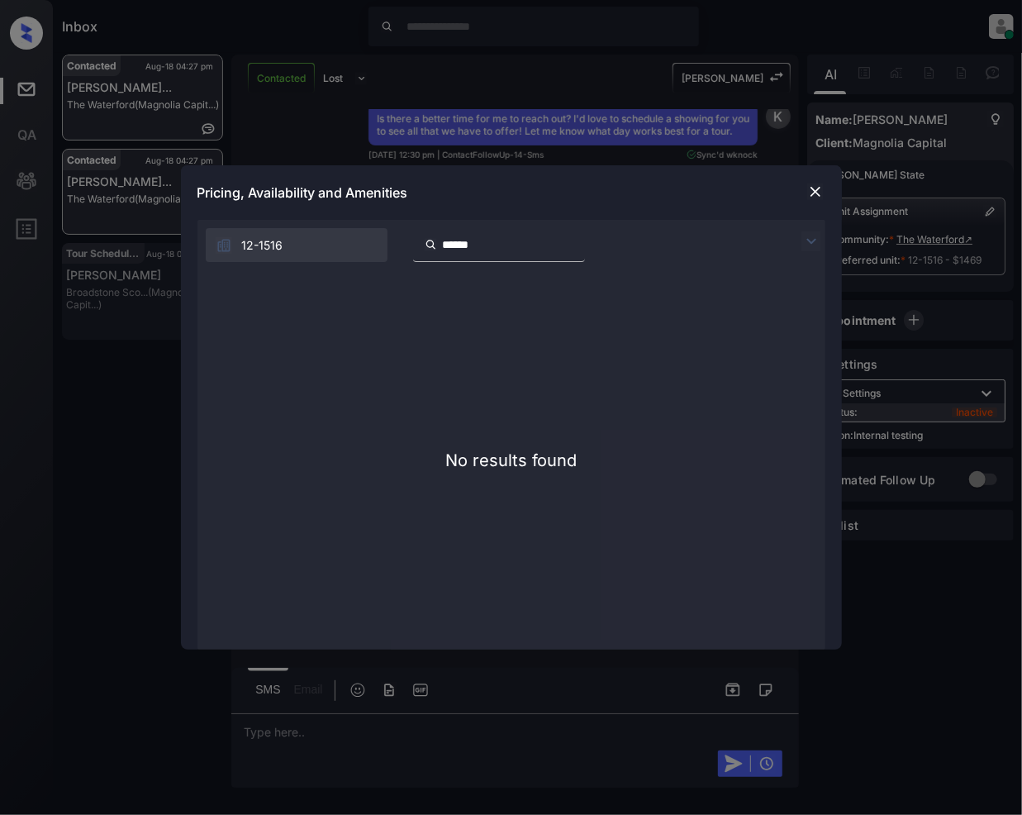
click at [454, 241] on input "******" at bounding box center [509, 245] width 136 height 14
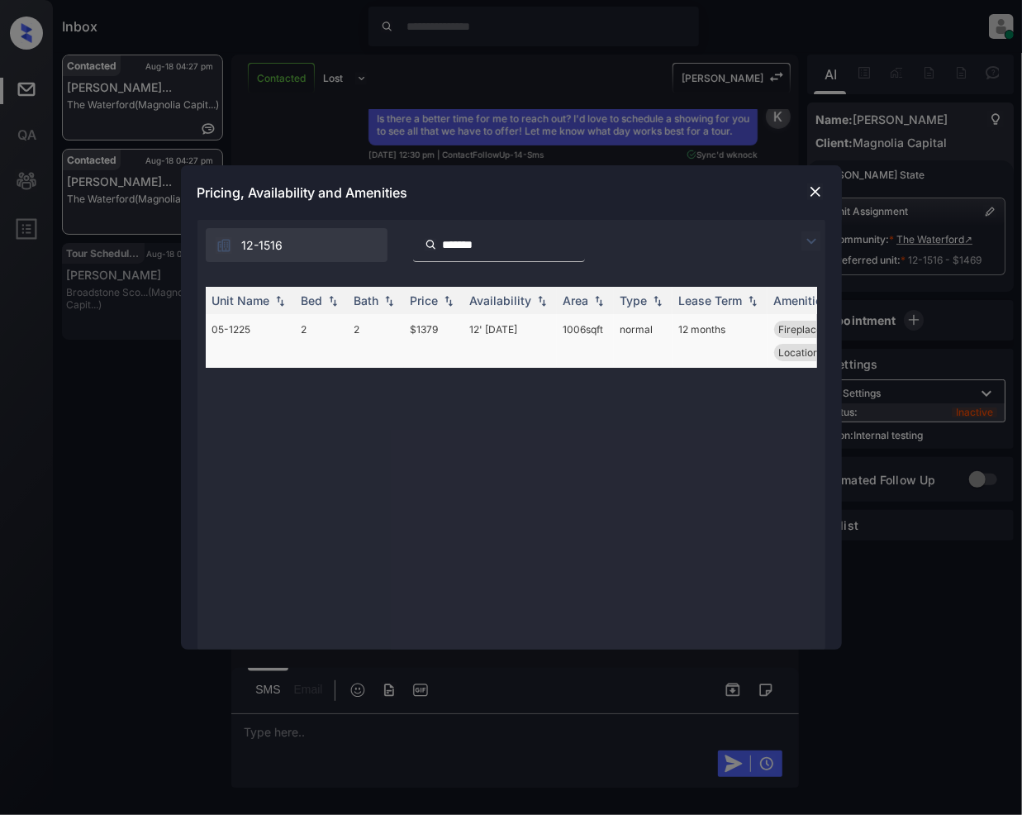
type input "*******"
click at [476, 332] on td "12' [DATE]" at bounding box center [510, 341] width 93 height 54
click at [476, 332] on td "12' Aug 25" at bounding box center [510, 341] width 93 height 54
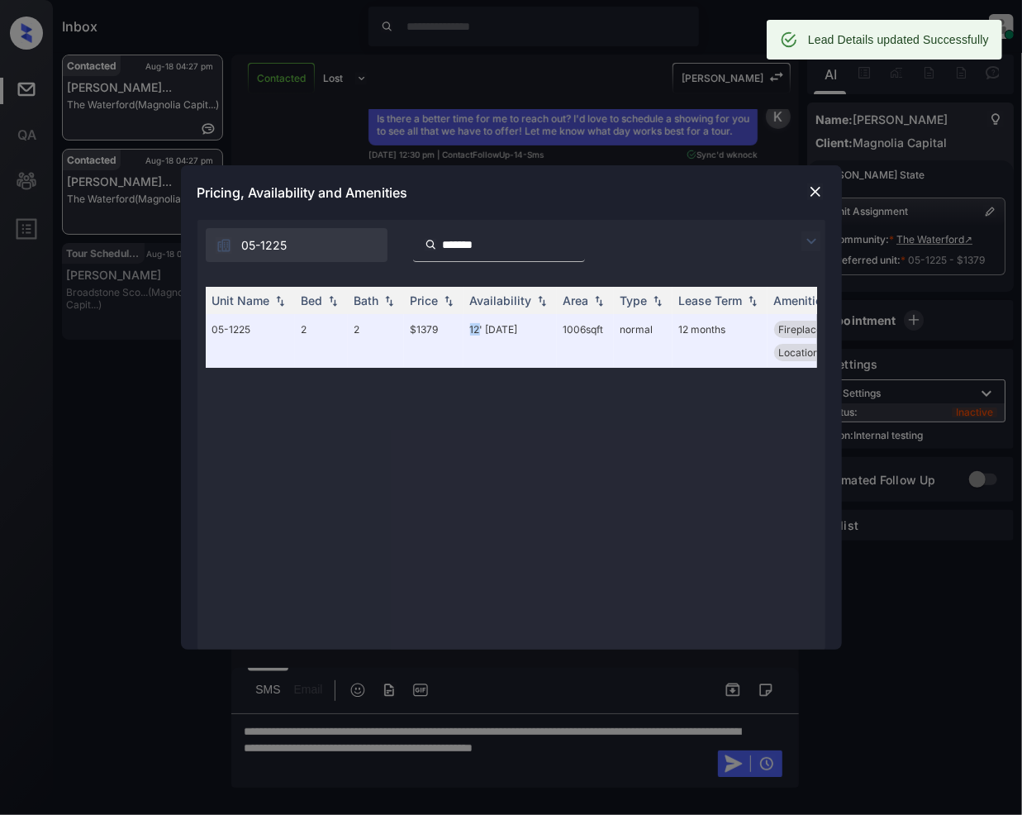
click at [817, 193] on img at bounding box center [815, 191] width 17 height 17
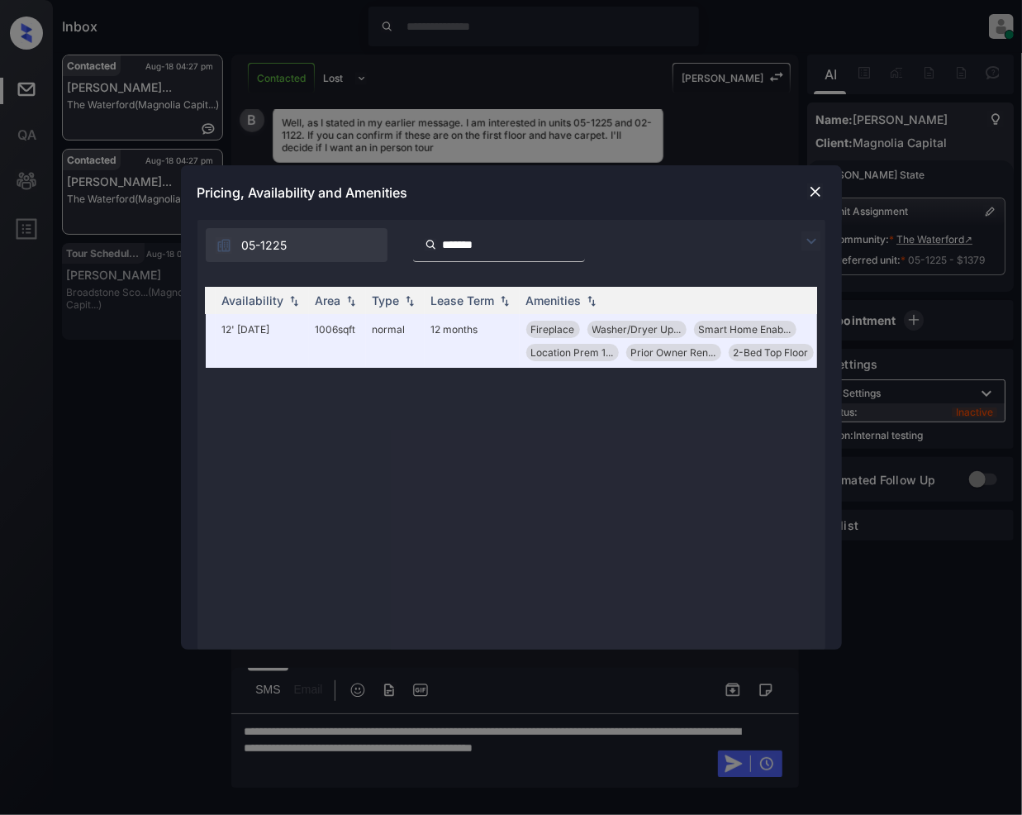
scroll to position [0, 251]
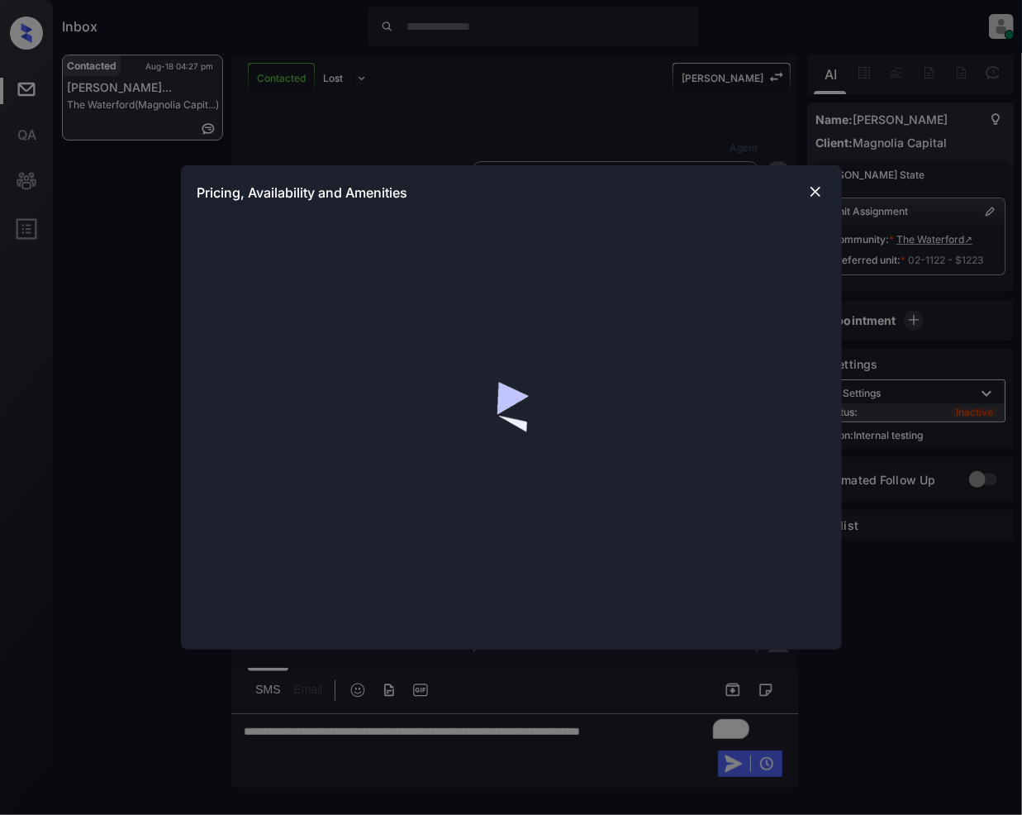
scroll to position [6358, 0]
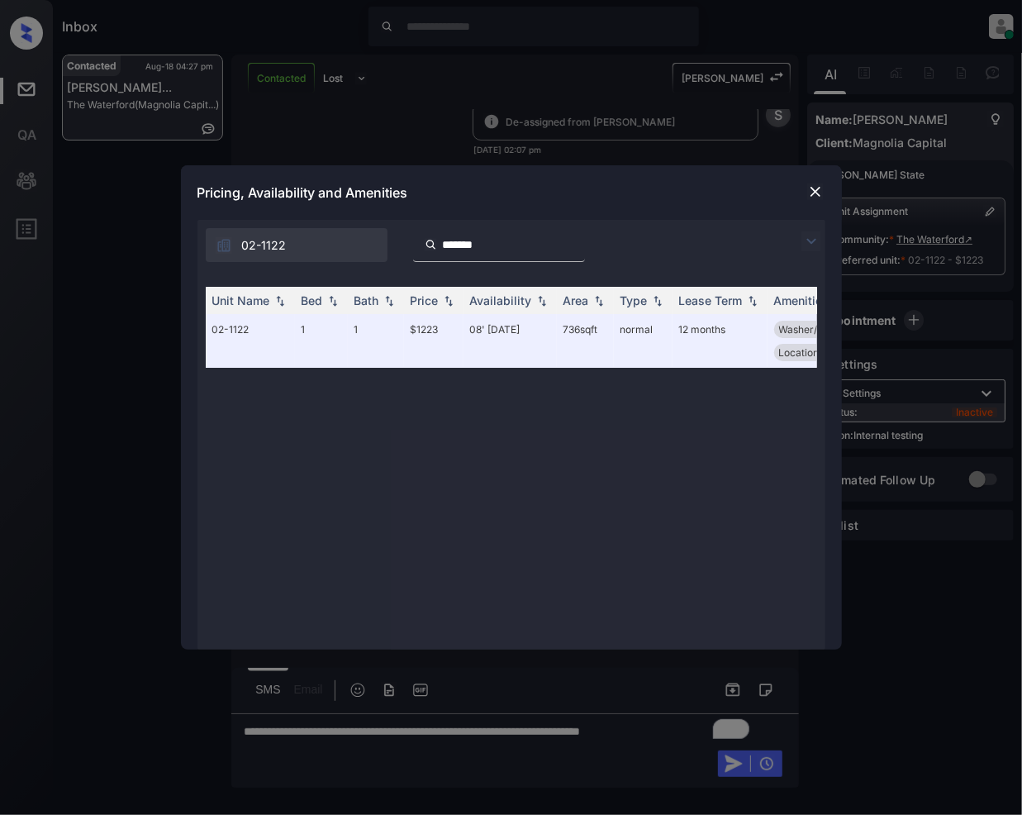
click at [506, 239] on input "*******" at bounding box center [509, 245] width 136 height 14
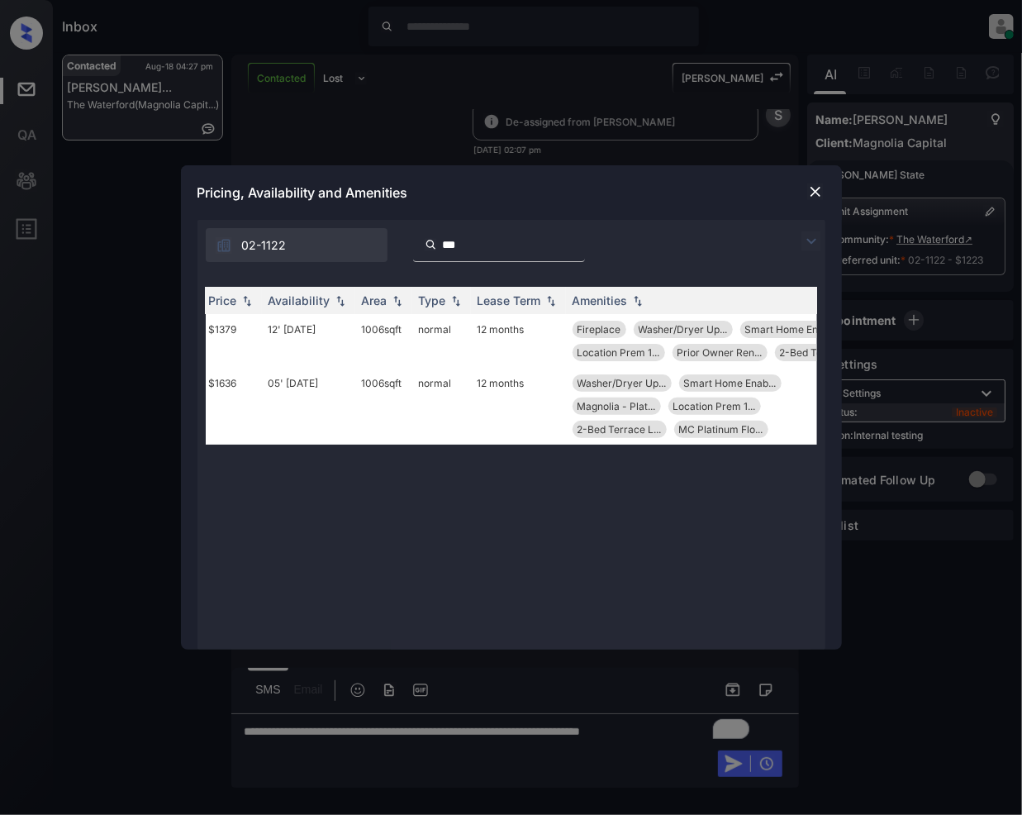
scroll to position [0, 228]
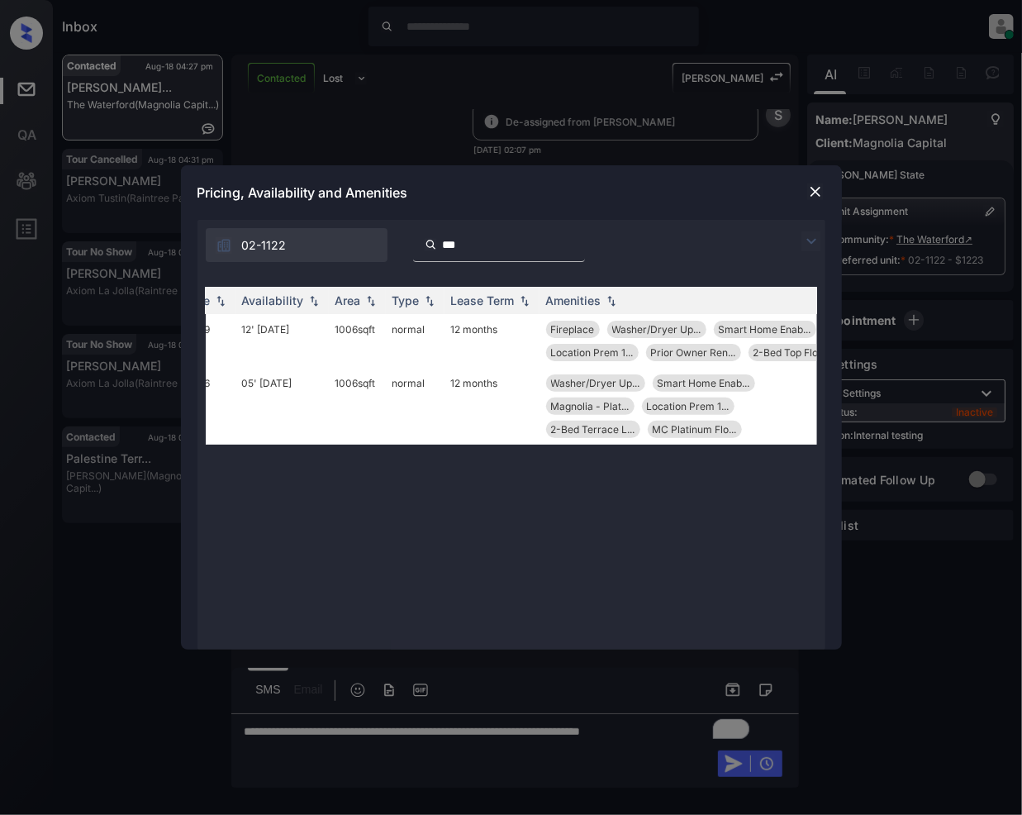
type input "***"
click at [813, 192] on img at bounding box center [815, 191] width 17 height 17
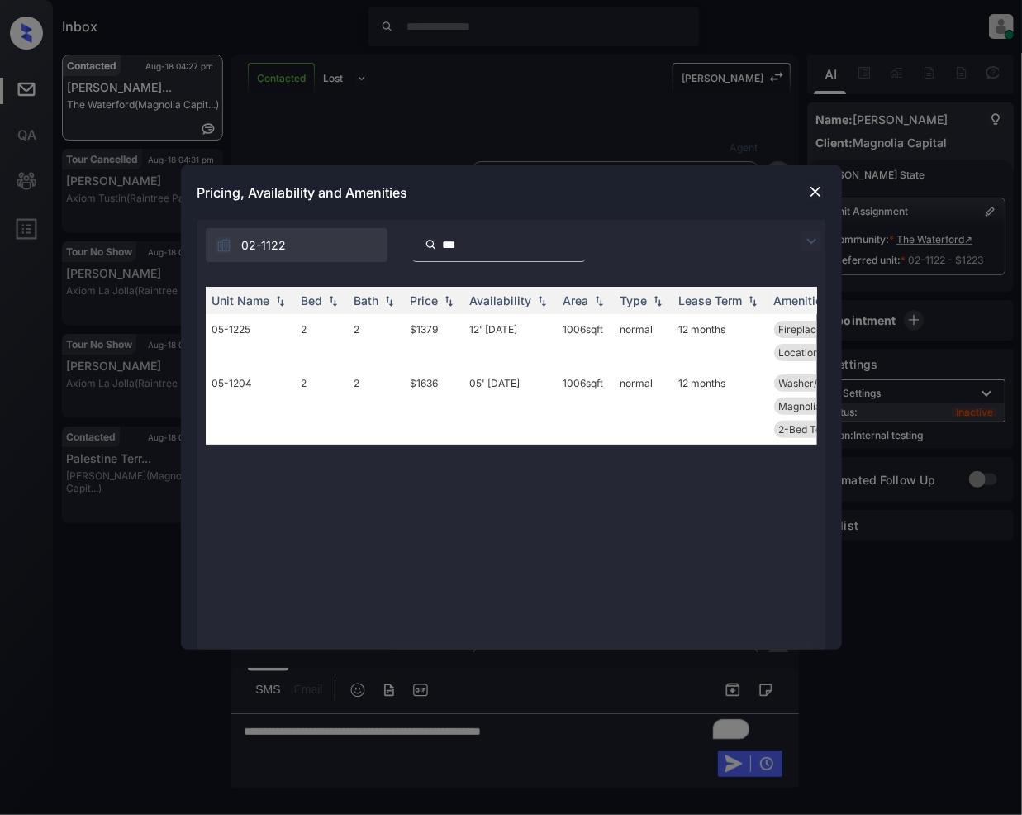
scroll to position [6358, 0]
click at [820, 196] on img at bounding box center [815, 191] width 17 height 17
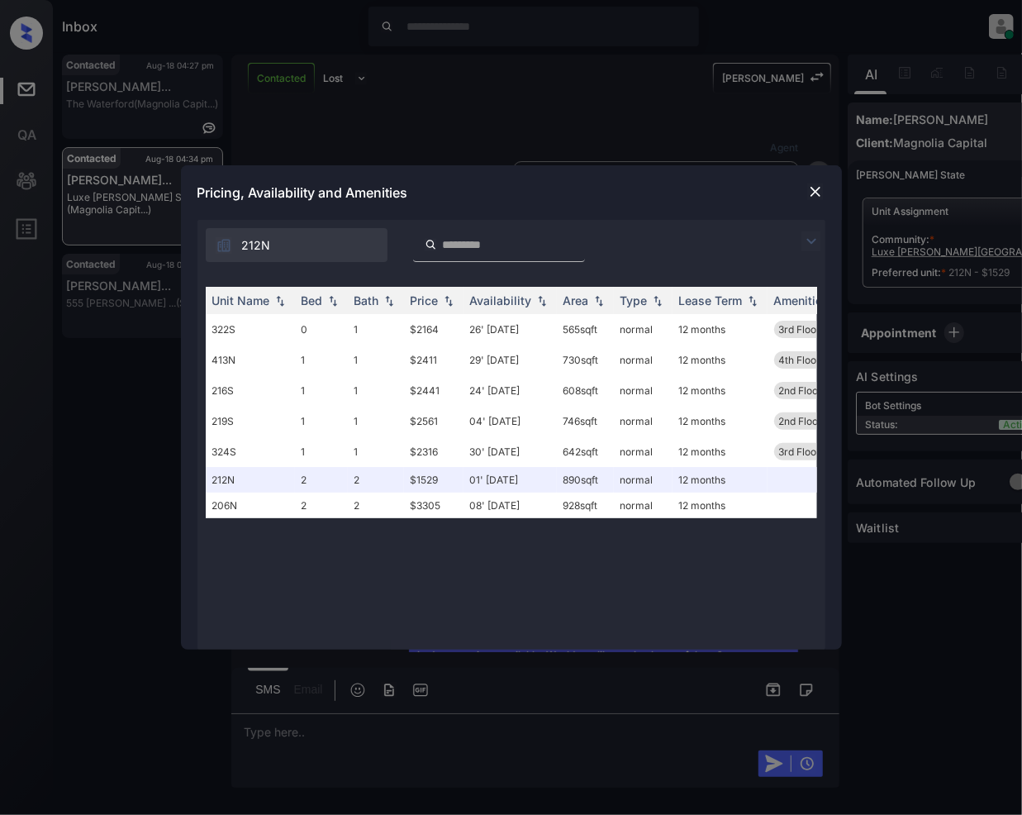
scroll to position [3599, 0]
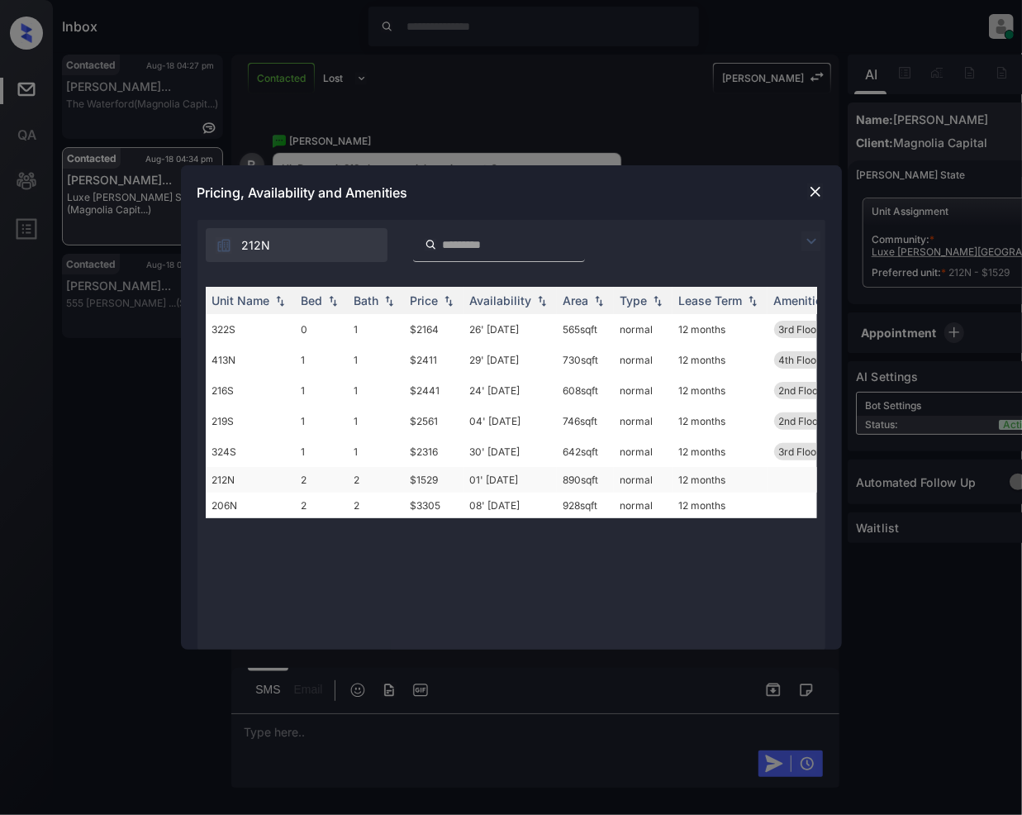
click at [231, 481] on td "212N" at bounding box center [250, 480] width 89 height 26
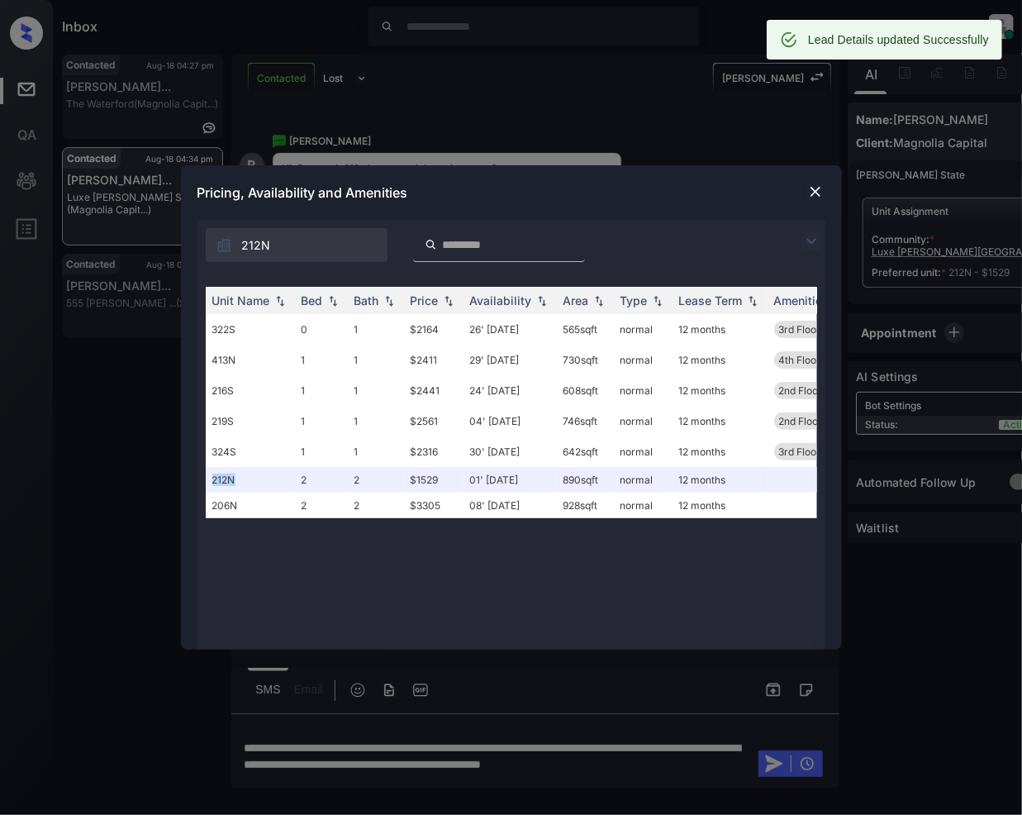
click at [817, 187] on img at bounding box center [815, 191] width 17 height 17
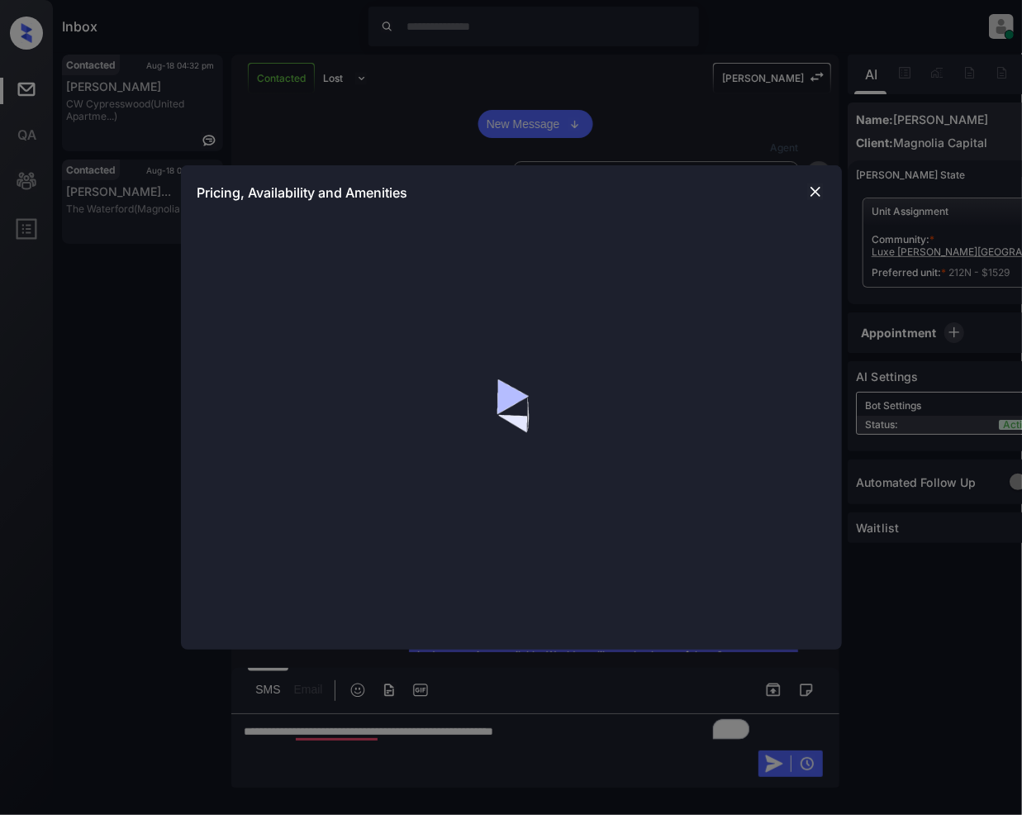
scroll to position [3599, 0]
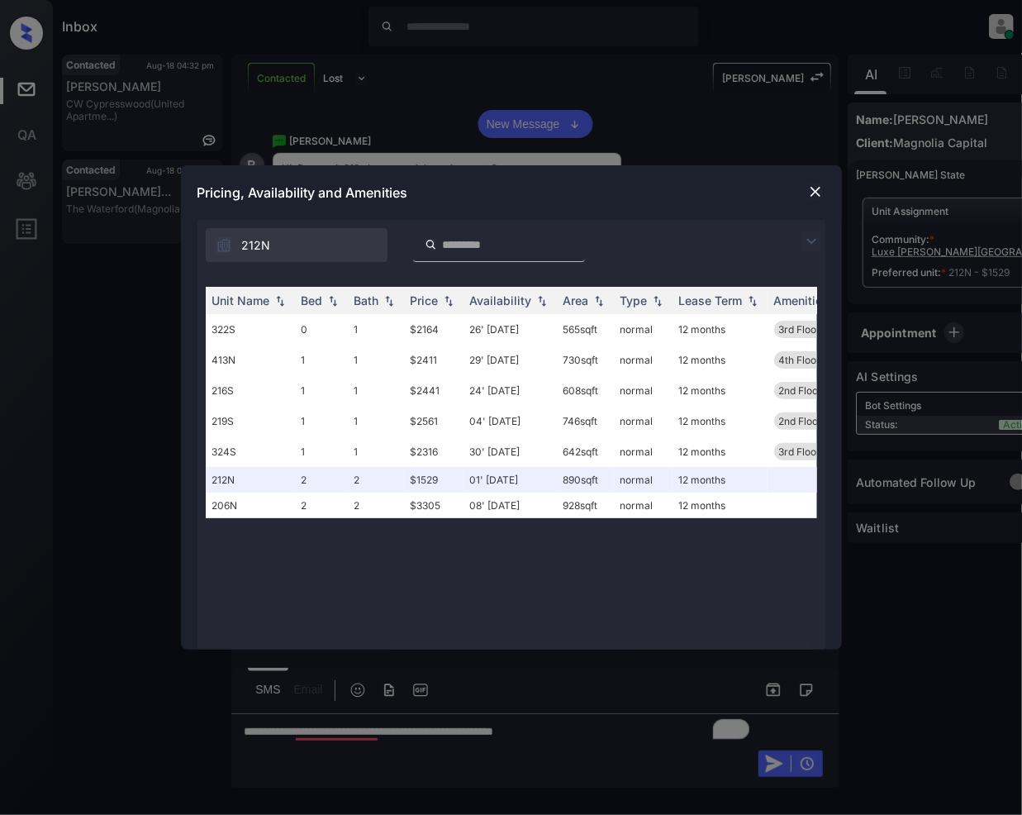
click at [807, 192] on img at bounding box center [815, 191] width 17 height 17
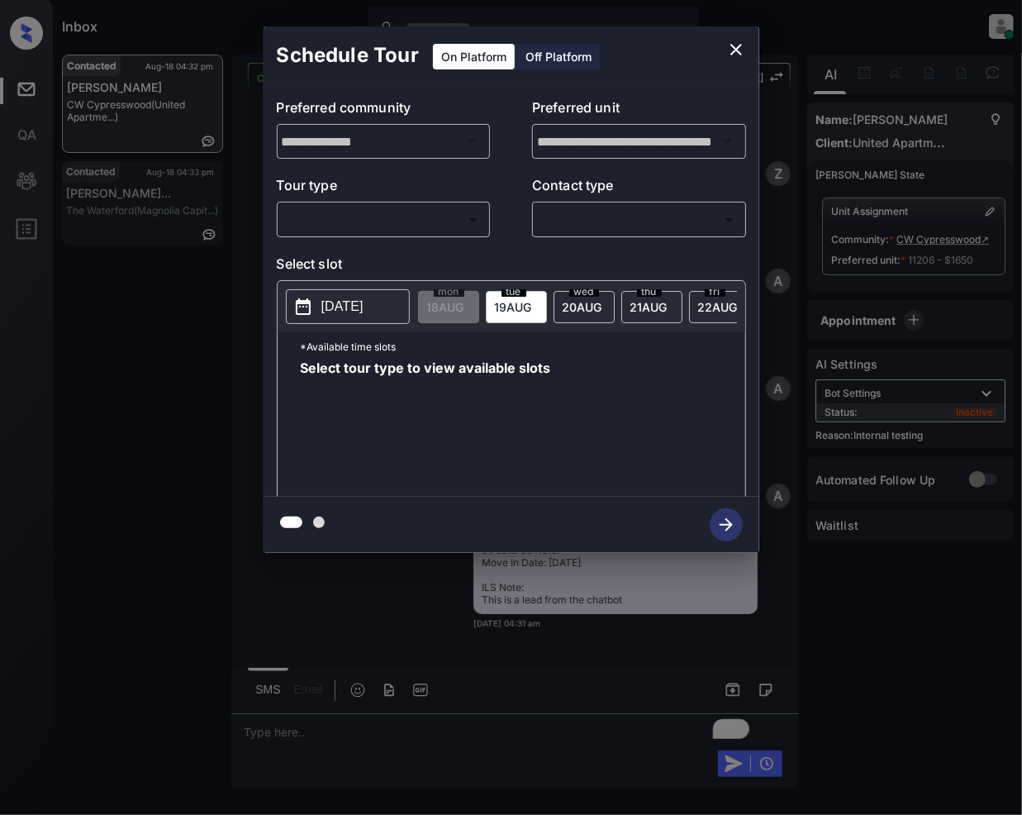
scroll to position [3681, 0]
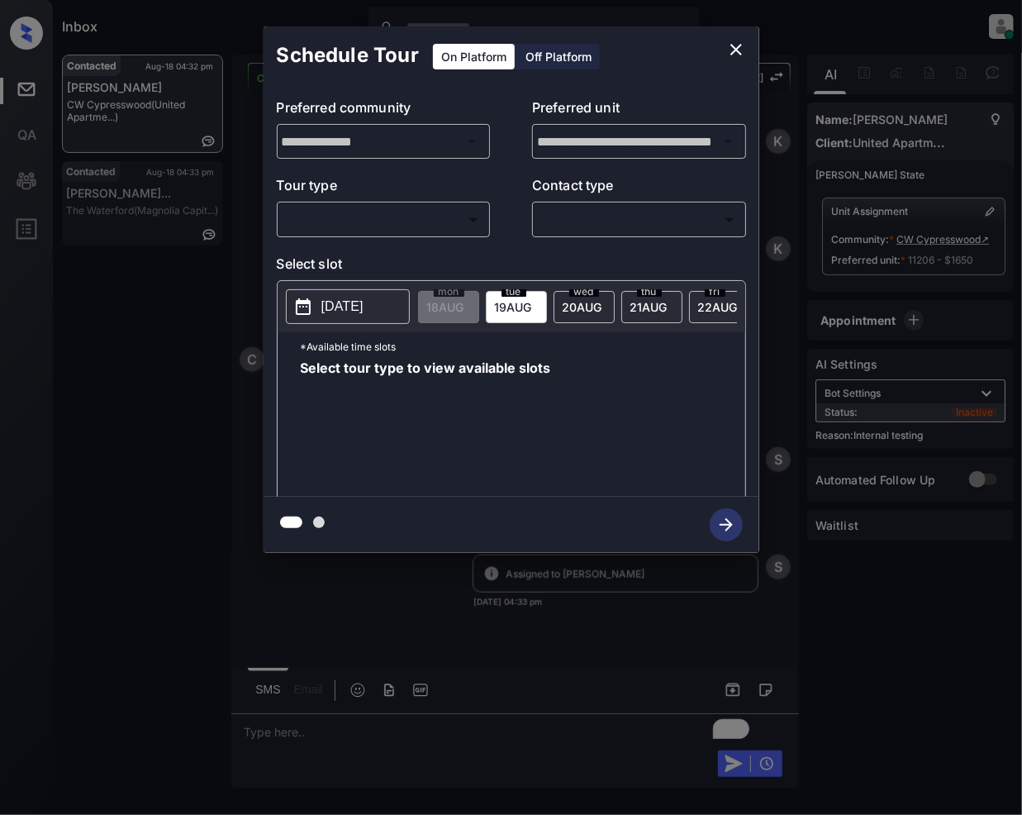
click at [377, 202] on div "​ ​" at bounding box center [384, 220] width 214 height 36
click at [380, 208] on body "Inbox Jeramie Castro Online Set yourself offline Set yourself on break Profile …" at bounding box center [511, 407] width 1022 height 815
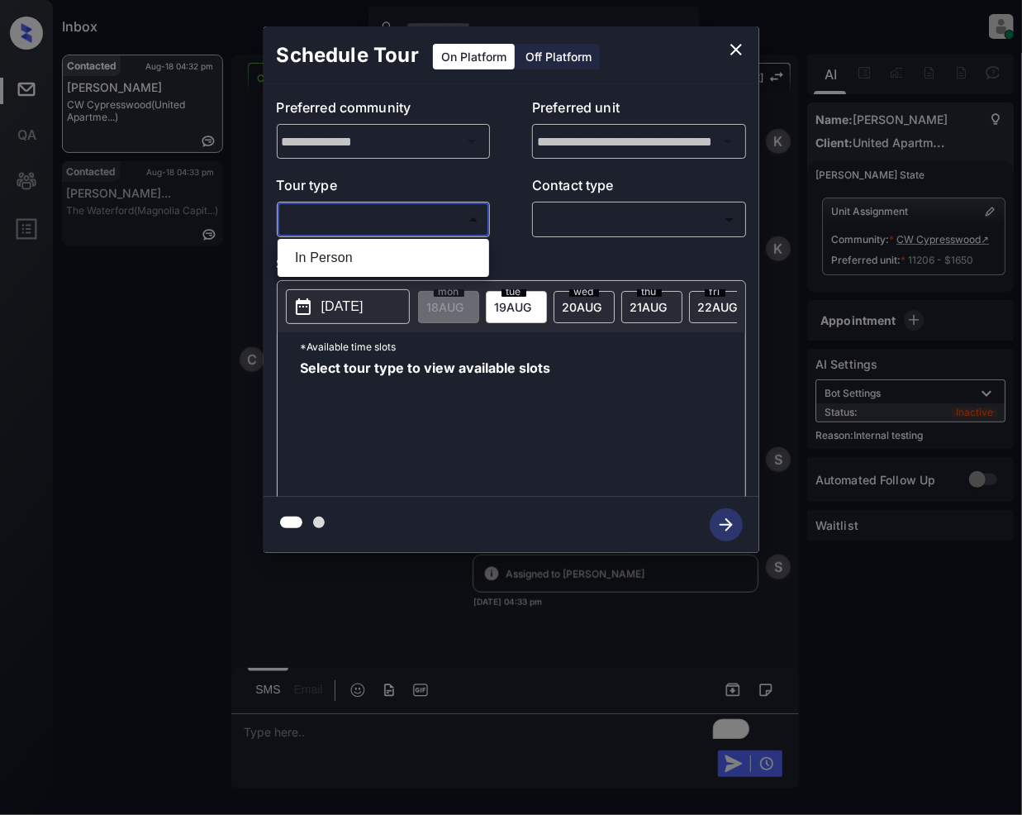
drag, startPoint x: 367, startPoint y: 259, endPoint x: 607, endPoint y: 255, distance: 239.7
click at [367, 258] on li "In Person" at bounding box center [383, 258] width 203 height 30
type input "********"
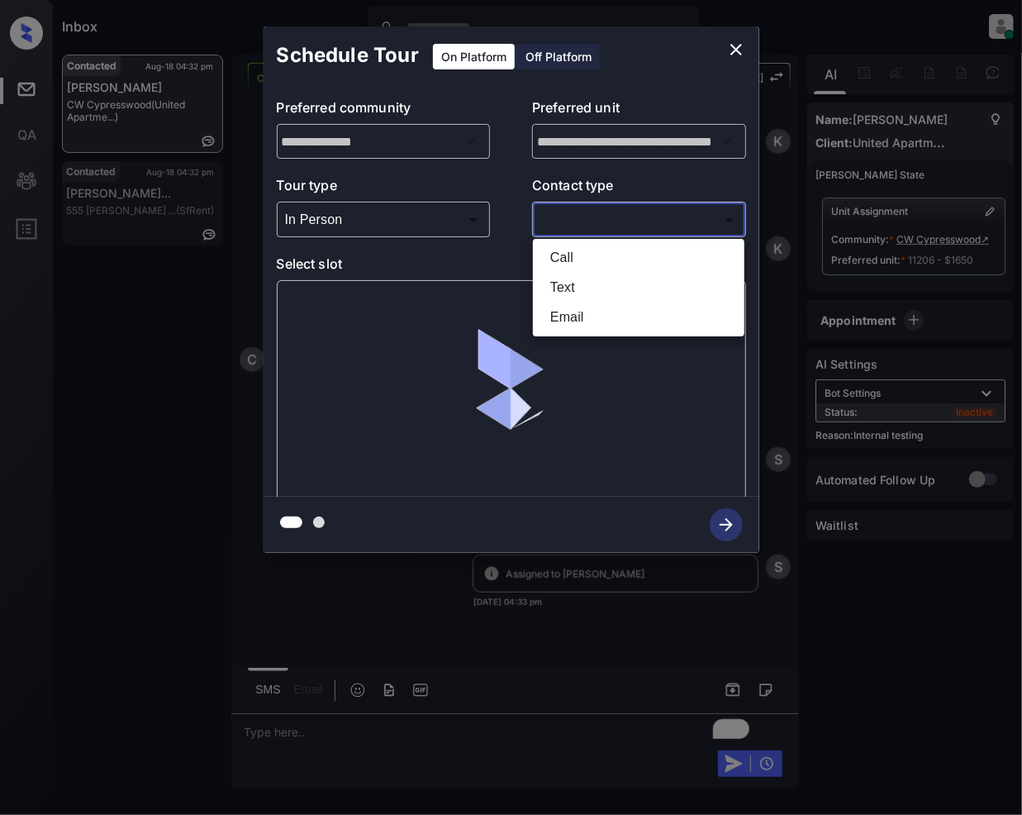
click at [597, 220] on body "Inbox Jeramie Castro Online Set yourself offline Set yourself on break Profile …" at bounding box center [511, 407] width 1022 height 815
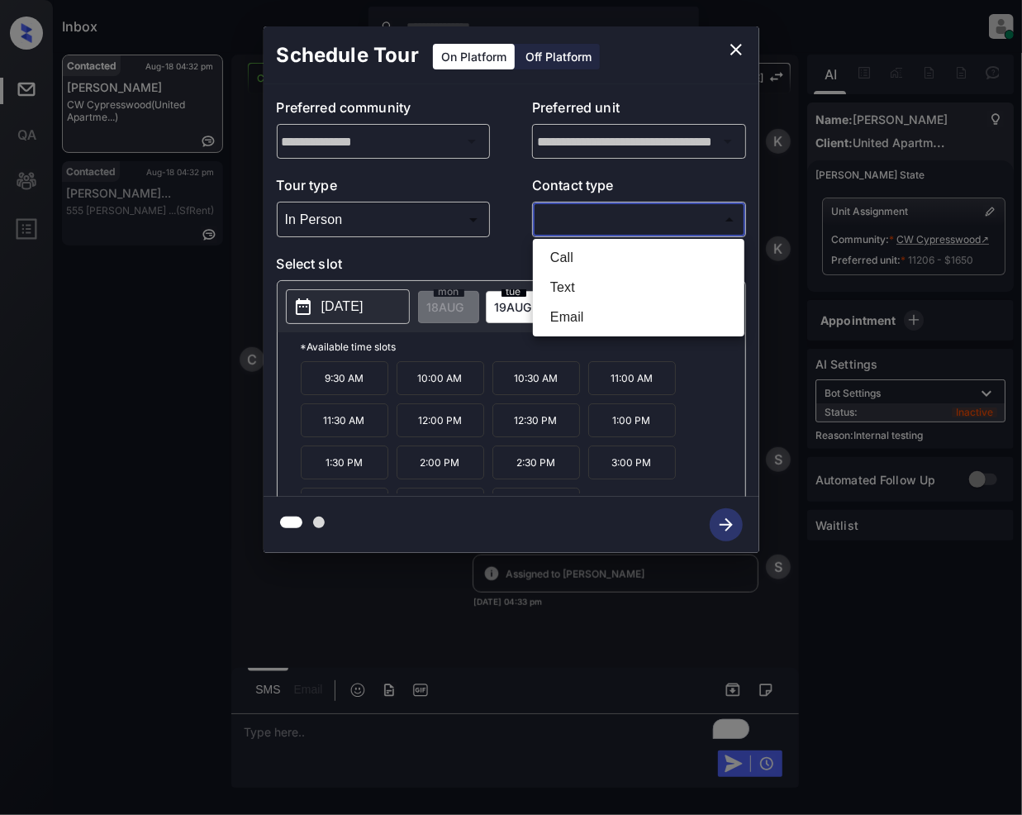
drag, startPoint x: 585, startPoint y: 294, endPoint x: 600, endPoint y: 322, distance: 31.1
click at [585, 293] on li "Text" at bounding box center [638, 288] width 203 height 30
type input "****"
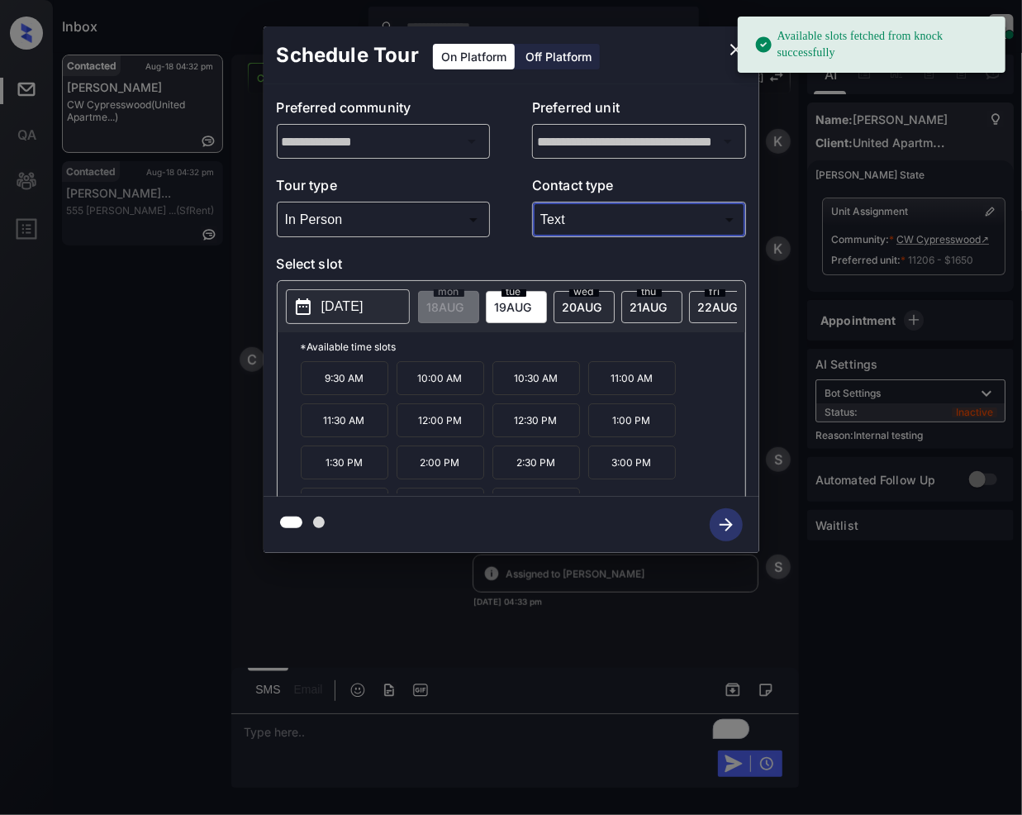
click at [464, 309] on span "19 AUG" at bounding box center [445, 307] width 37 height 14
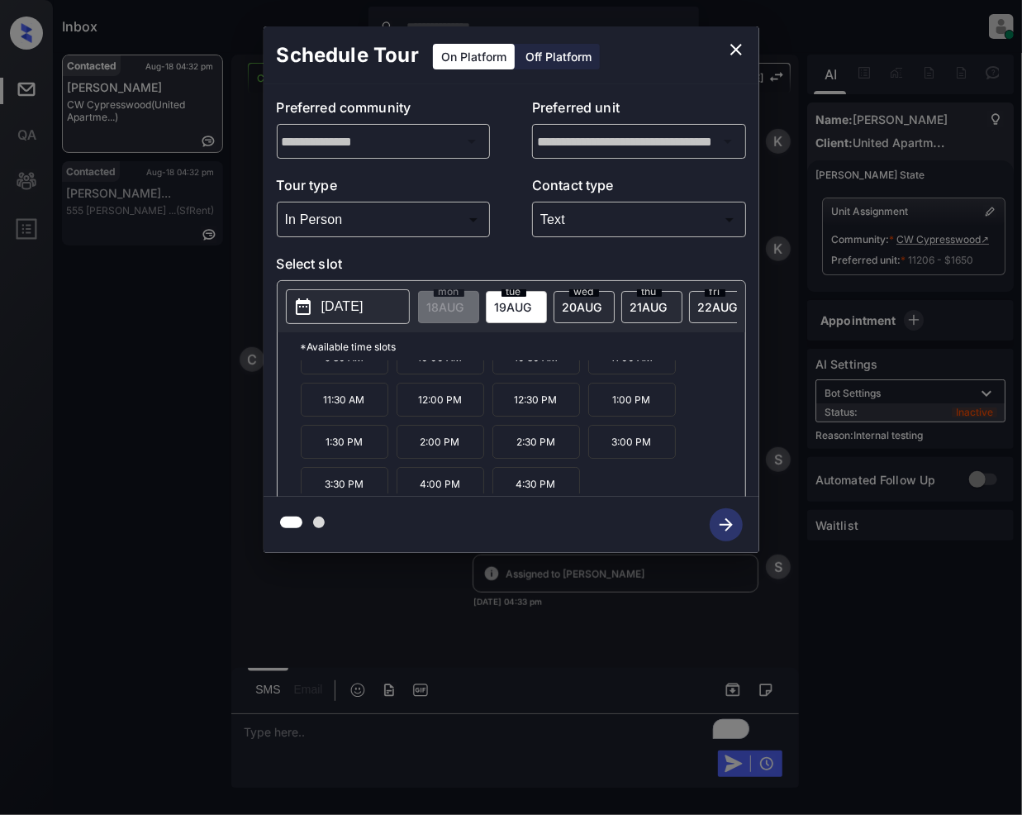
scroll to position [30, 0]
click at [732, 51] on icon "close" at bounding box center [737, 50] width 12 height 12
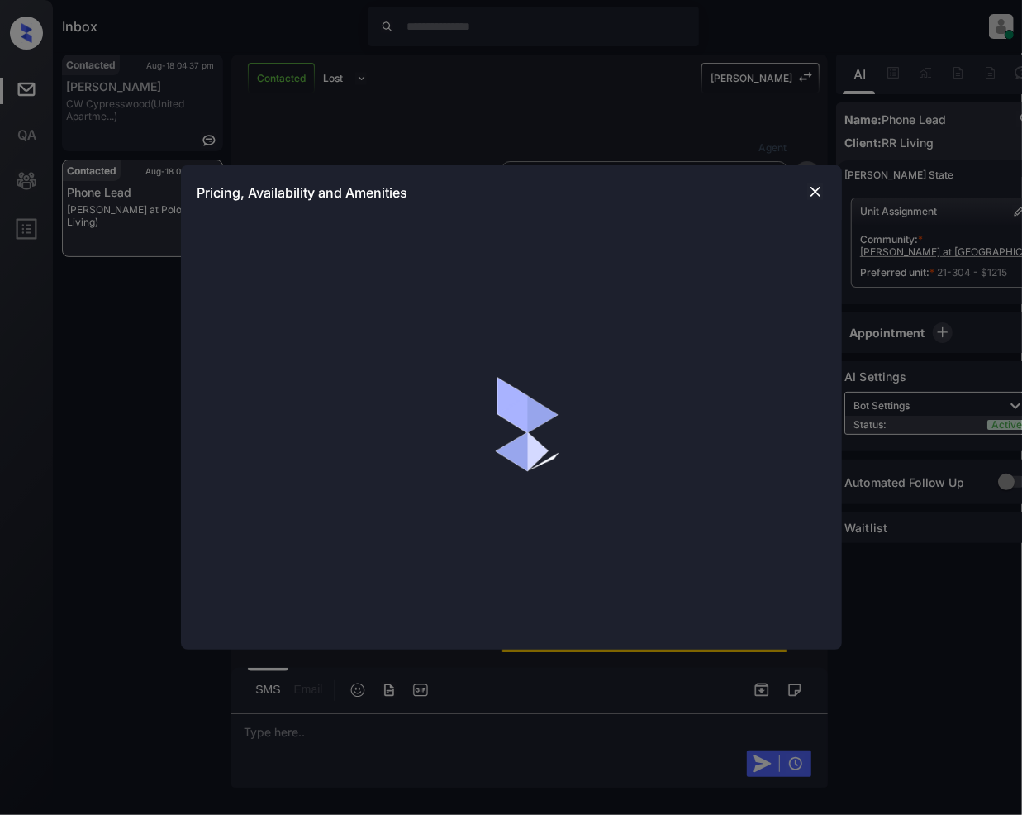
scroll to position [2312, 0]
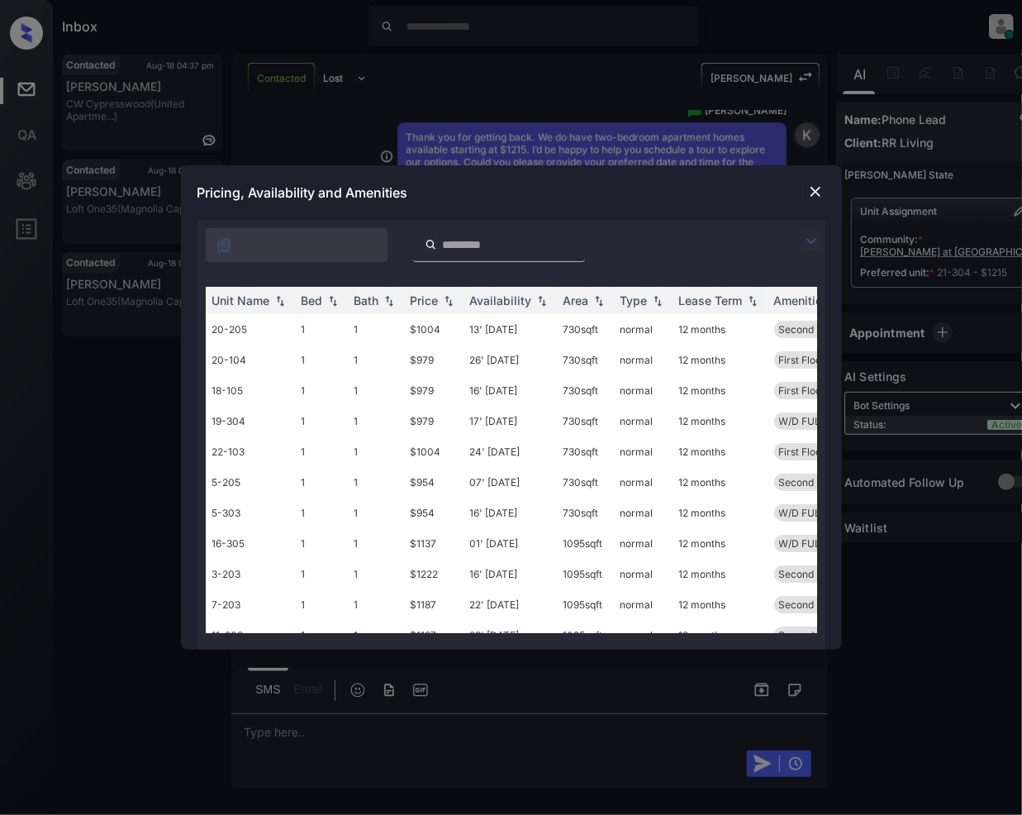
click at [817, 190] on img at bounding box center [815, 191] width 17 height 17
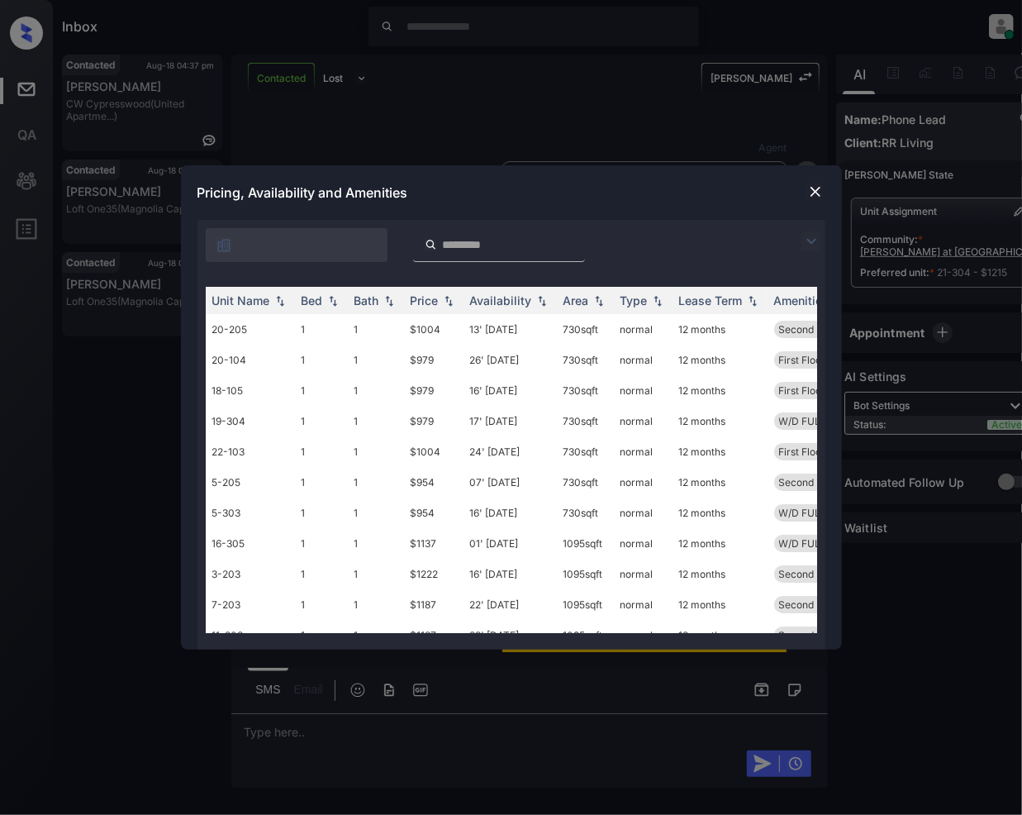
scroll to position [2554, 0]
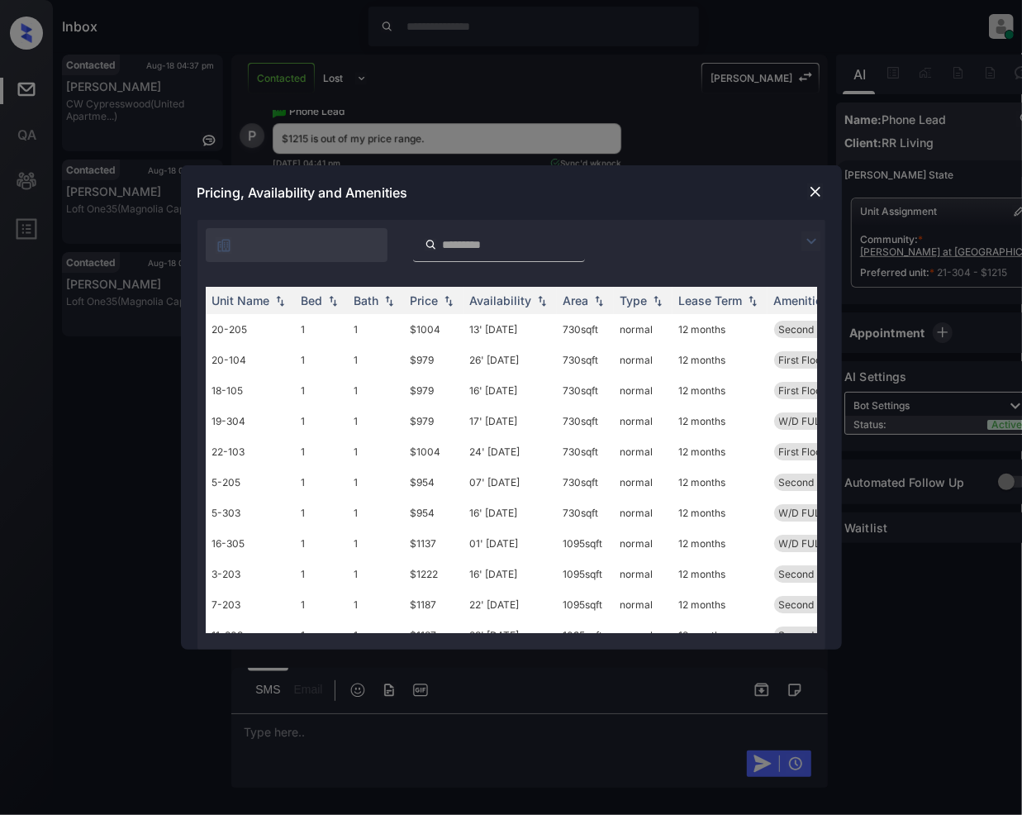
click at [814, 236] on img at bounding box center [812, 241] width 20 height 20
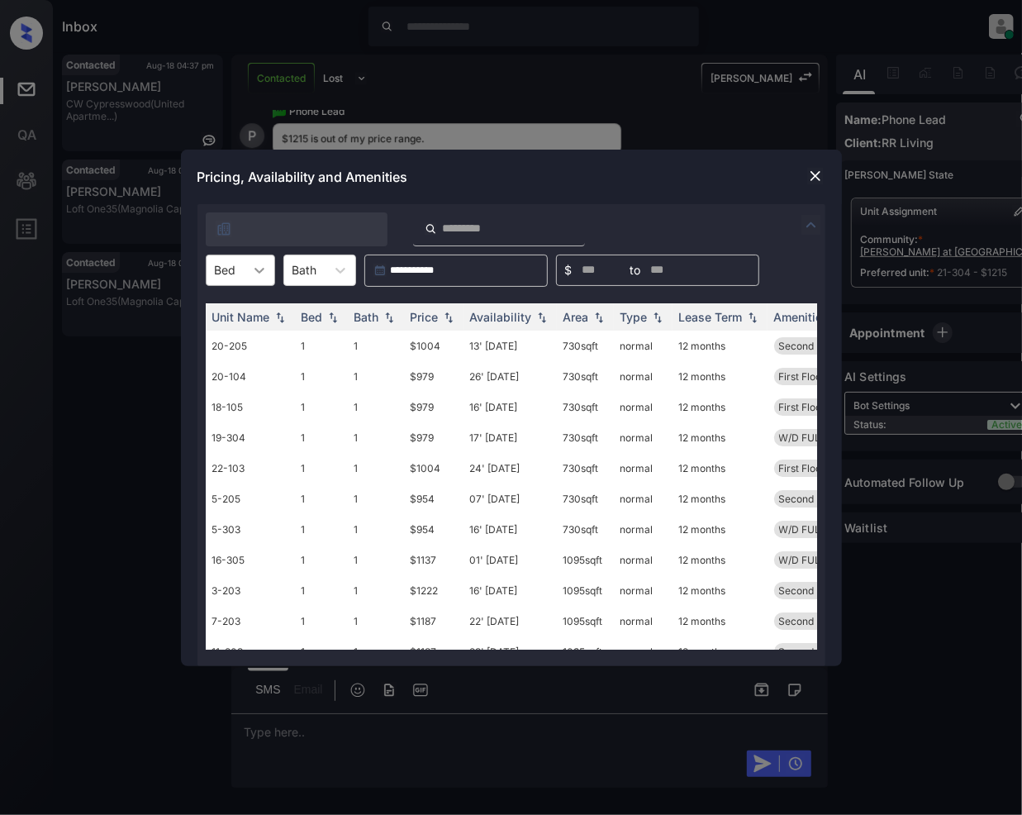
click at [248, 272] on div at bounding box center [260, 270] width 30 height 30
drag, startPoint x: 220, startPoint y: 339, endPoint x: 296, endPoint y: 398, distance: 96.0
click at [220, 341] on div "2" at bounding box center [240, 341] width 69 height 30
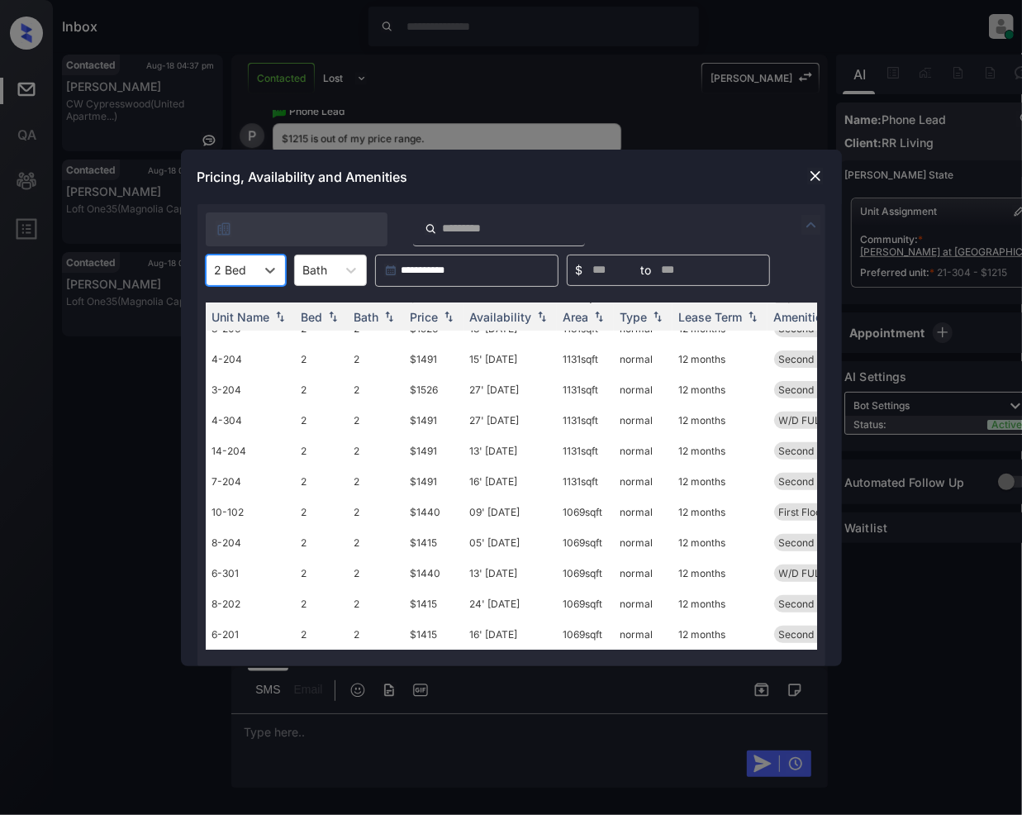
scroll to position [0, 0]
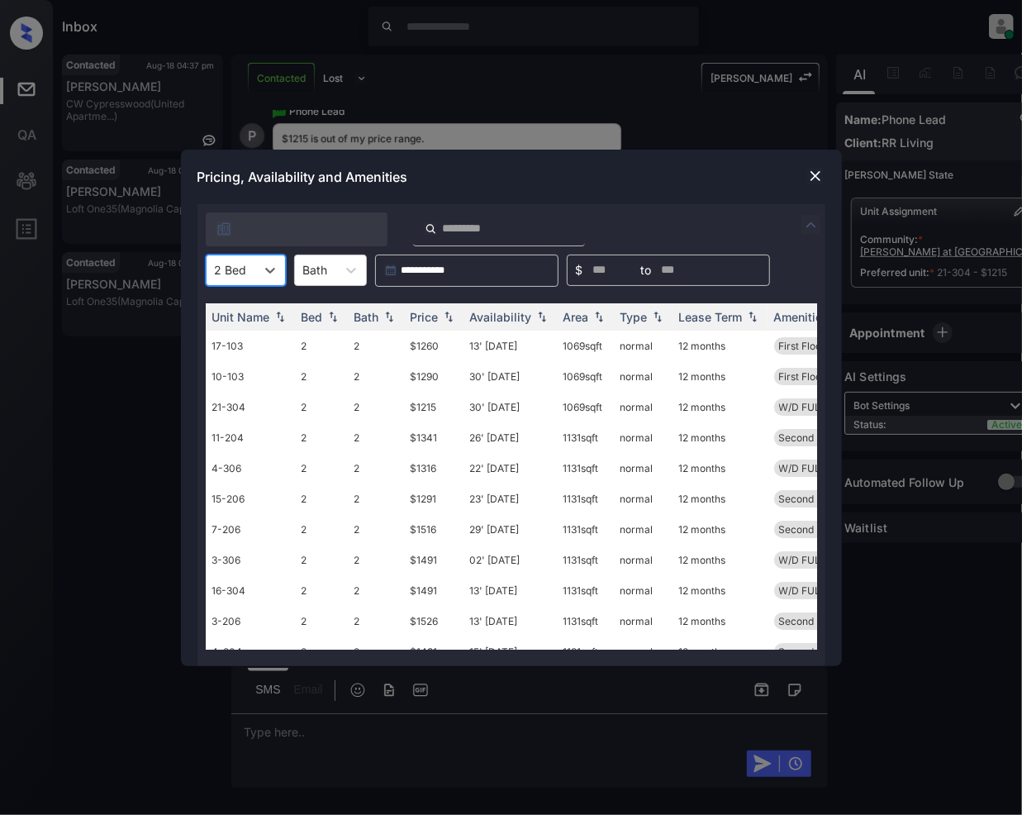
click at [813, 176] on img at bounding box center [815, 176] width 17 height 17
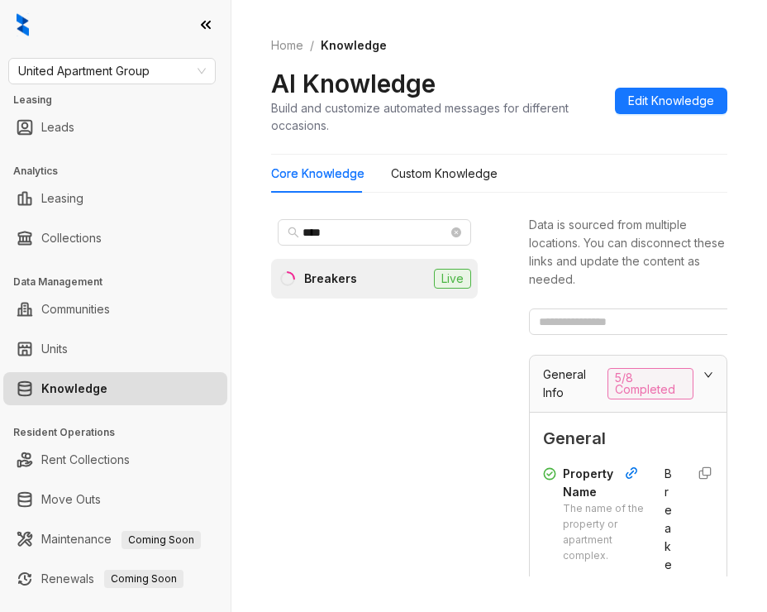
scroll to position [1442, 0]
